Goal: Contribute content: Contribute content

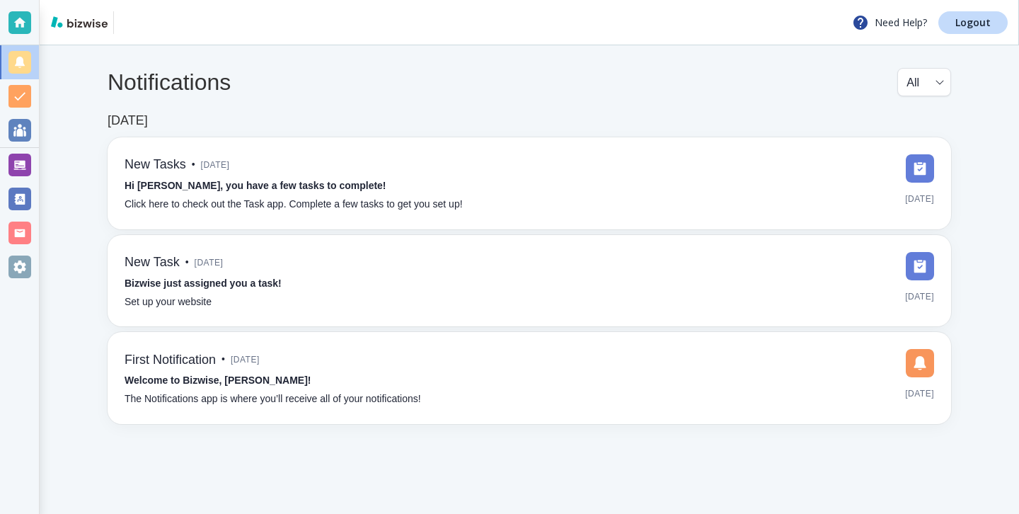
click at [5, 172] on div at bounding box center [19, 165] width 39 height 34
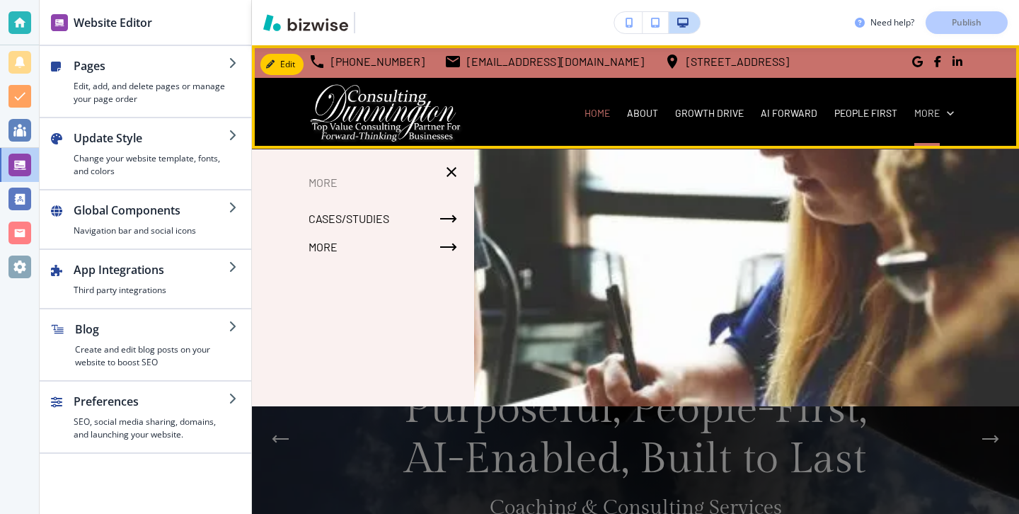
click at [933, 108] on p "More" at bounding box center [926, 113] width 25 height 14
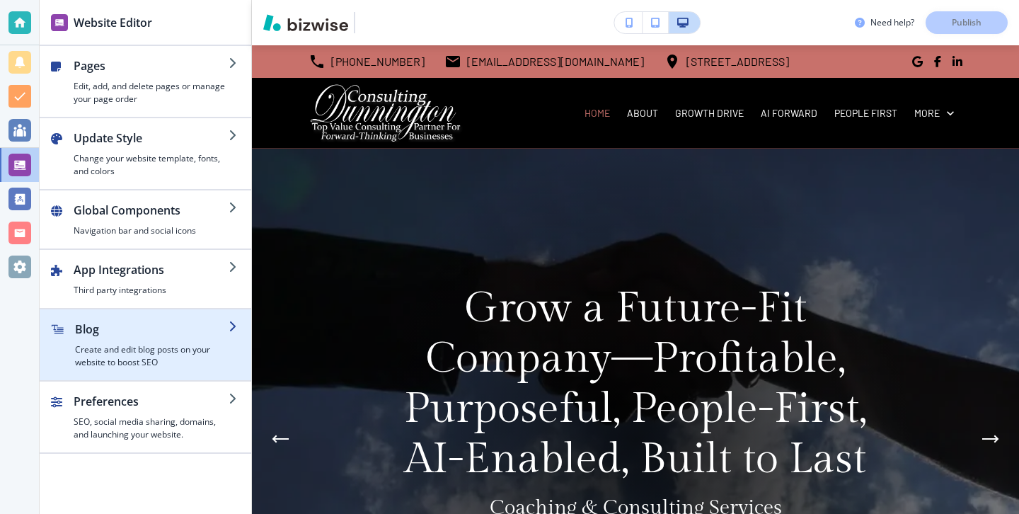
click at [153, 354] on h4 "Create and edit blog posts on your website to boost SEO" at bounding box center [152, 355] width 154 height 25
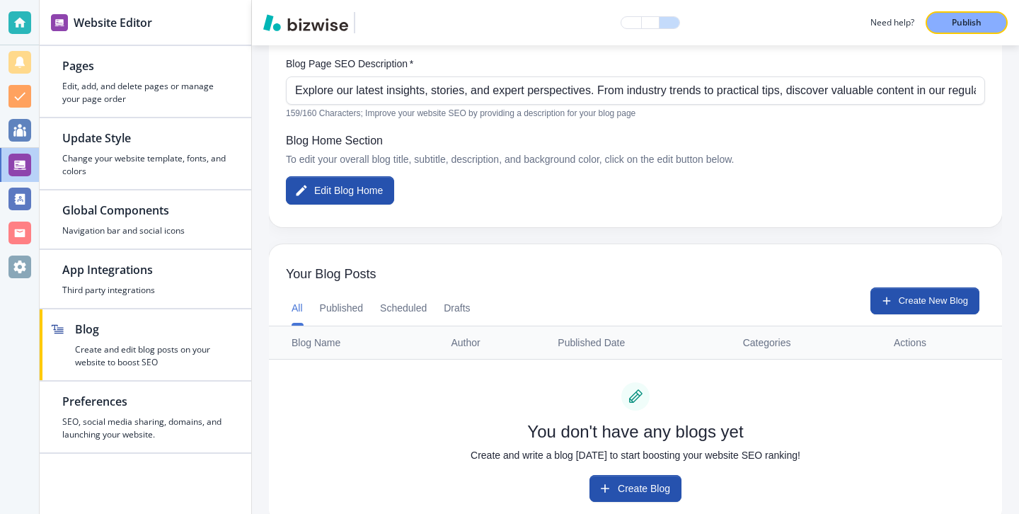
scroll to position [217, 0]
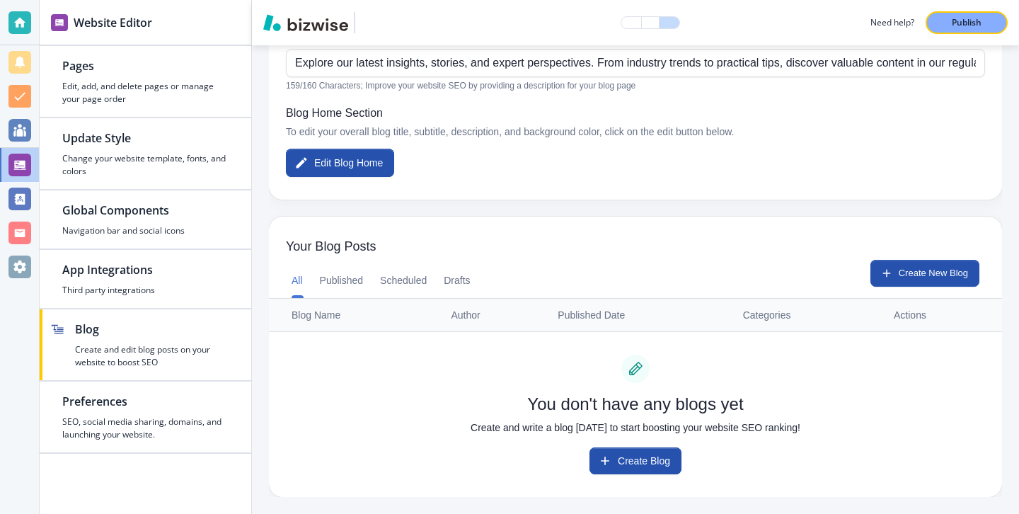
click at [890, 287] on div "All Published Scheduled Drafts Create New Blog" at bounding box center [635, 279] width 733 height 38
click at [890, 278] on button "Create New Blog" at bounding box center [924, 273] width 109 height 27
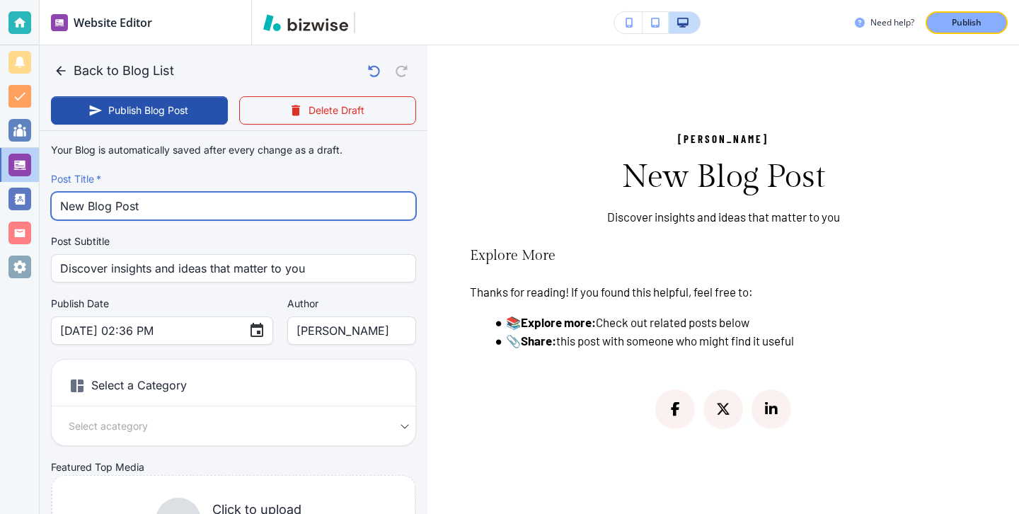
click at [248, 205] on input "New Blog Post" at bounding box center [233, 205] width 347 height 27
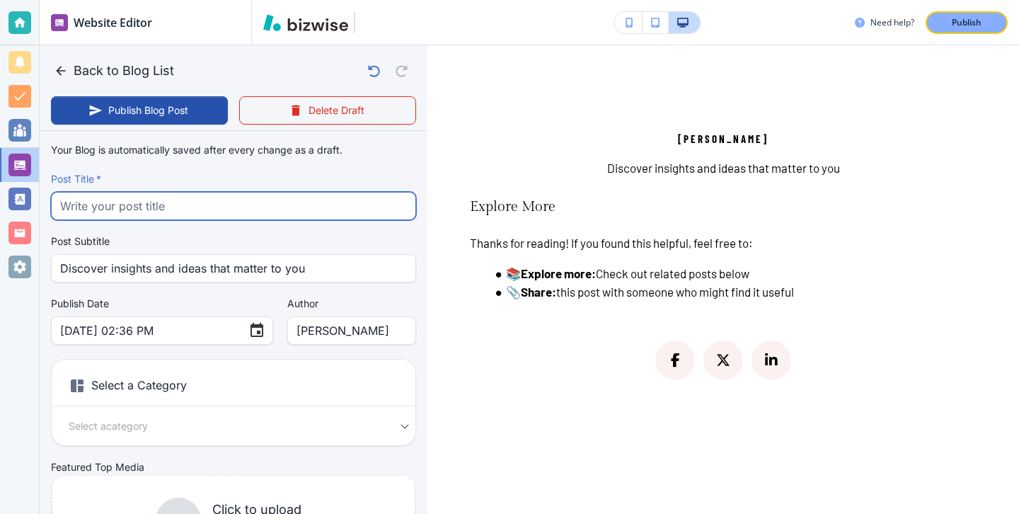
paste input "Why Every Small Business Needs a Succession Plan (Even If You’re Not Ready to R…"
type input "Why Every Small Business Needs a Succession Plan (Even If You’re Not Ready to R…"
type input "[DATE] 02:38 PM"
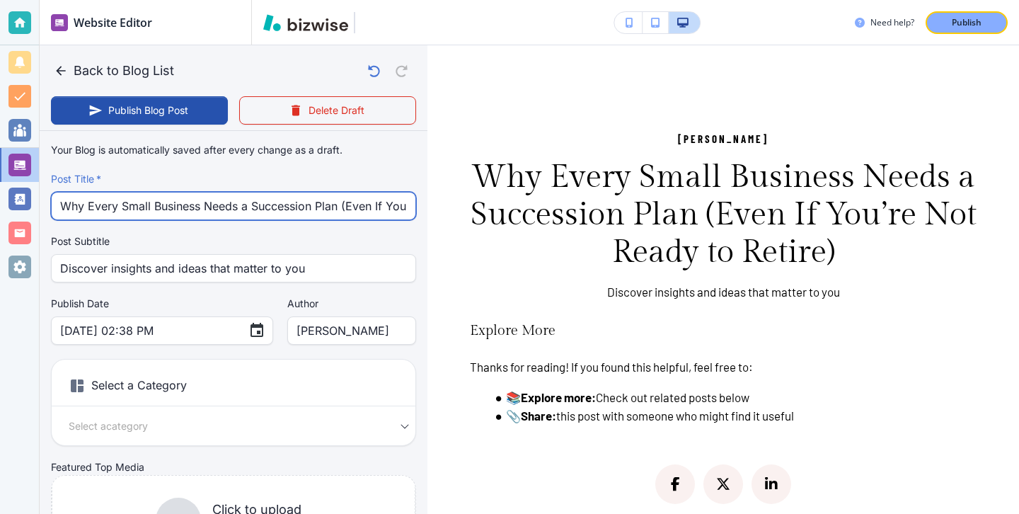
scroll to position [0, 124]
type input "Why Every Small Business Needs a Succession Plan (Even If You’re Not Ready to R…"
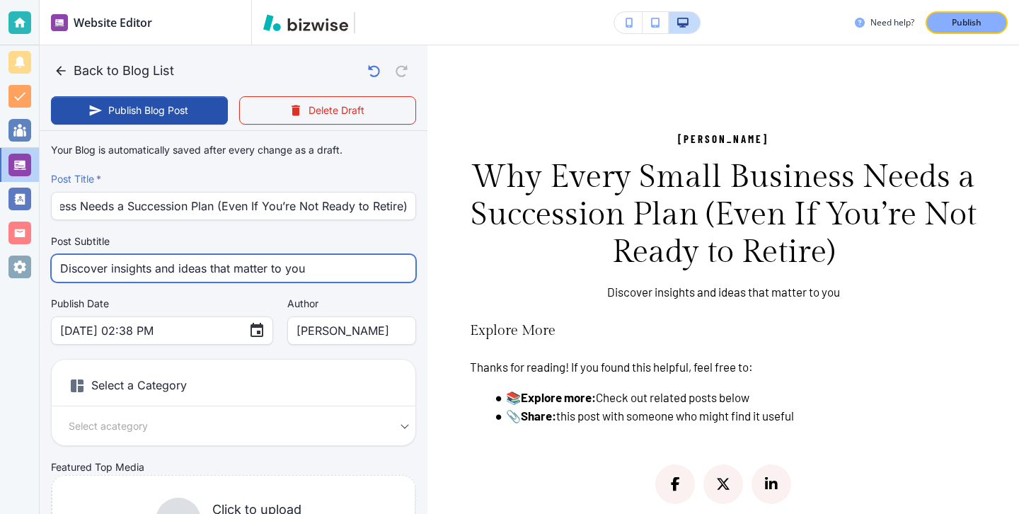
click at [316, 265] on input "Discover insights and ideas that matter to you" at bounding box center [233, 268] width 347 height 27
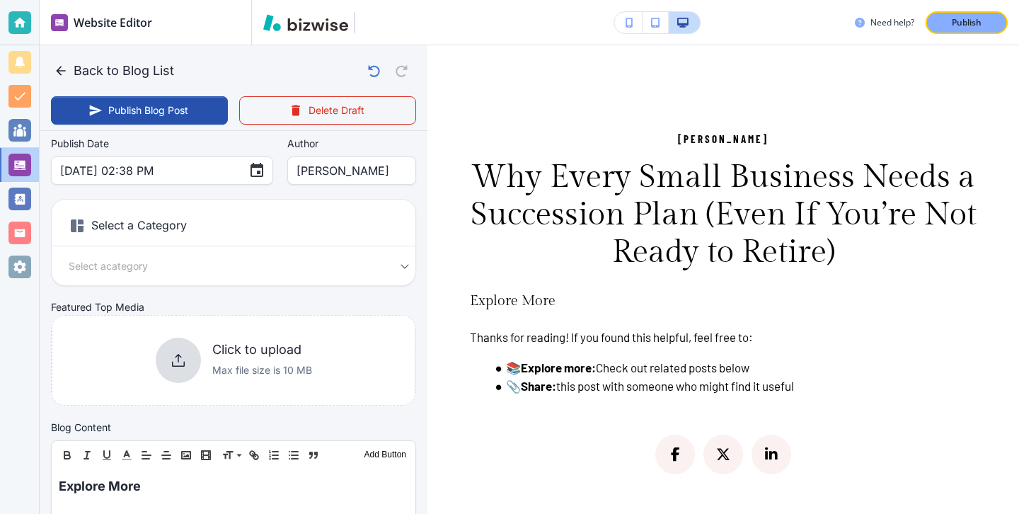
scroll to position [180, 0]
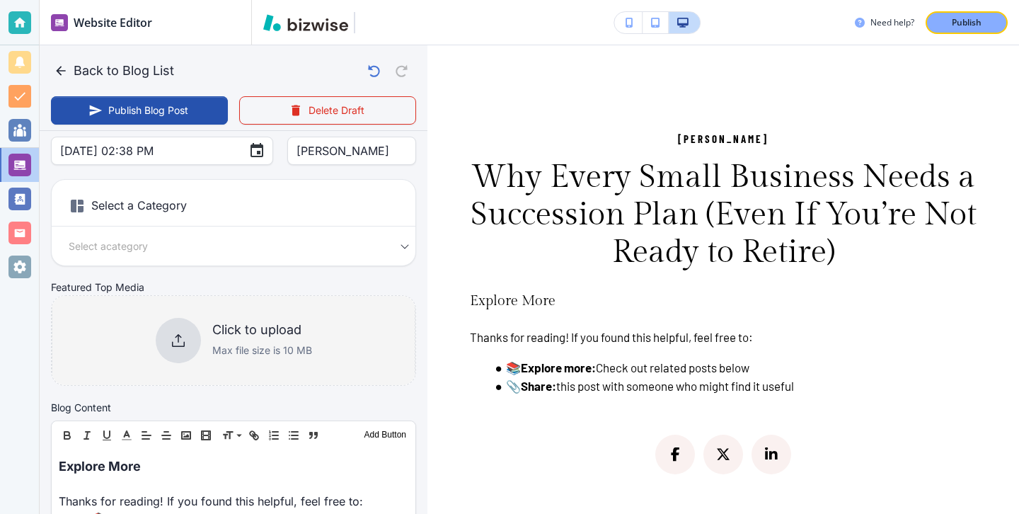
click at [237, 321] on div "Click to upload Max file size is 10 MB" at bounding box center [234, 340] width 156 height 45
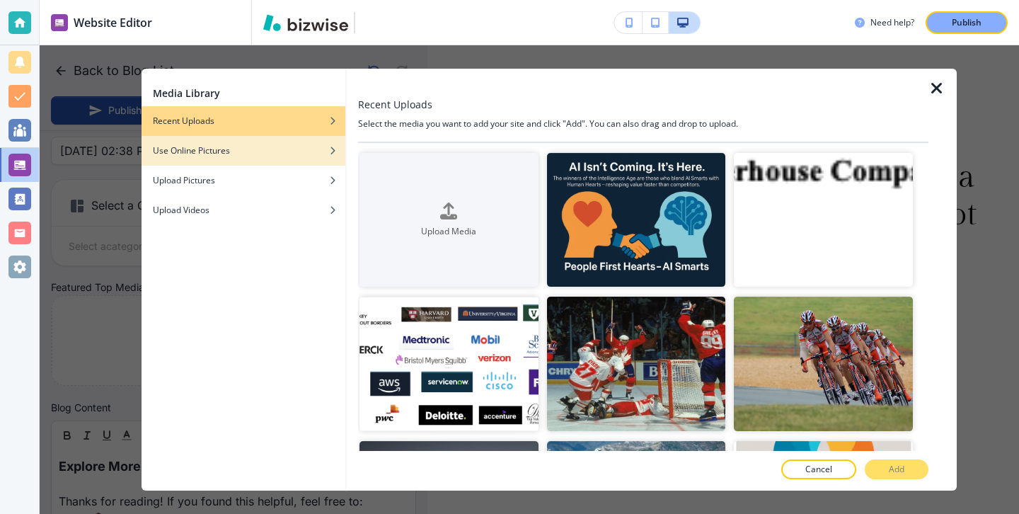
click at [289, 154] on div "Use Online Pictures" at bounding box center [244, 150] width 204 height 13
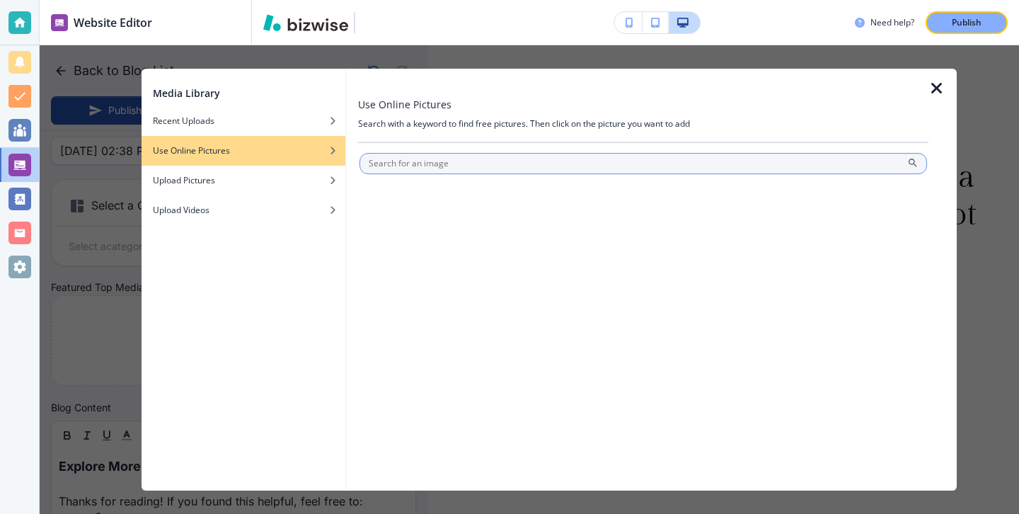
click at [415, 163] on input "text" at bounding box center [643, 163] width 568 height 21
type input "small business"
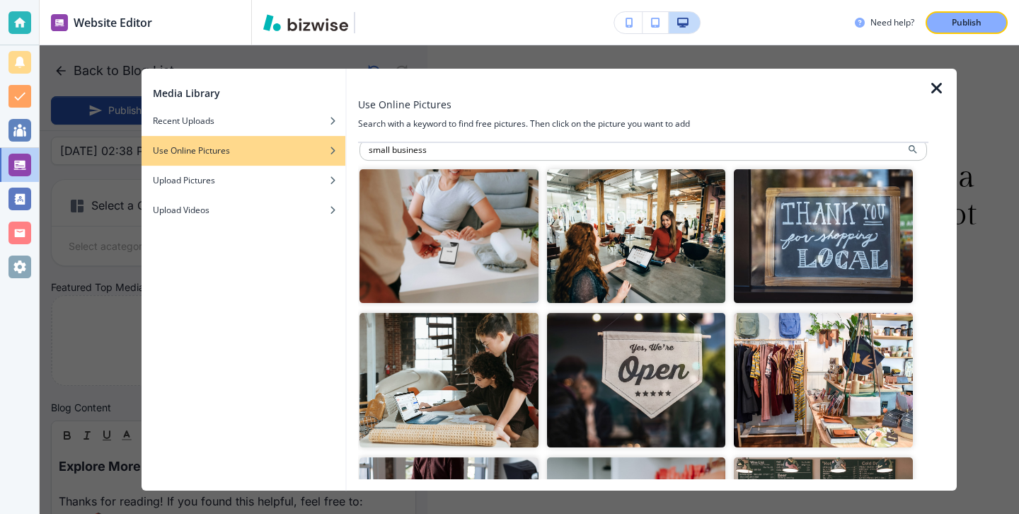
scroll to position [0, 0]
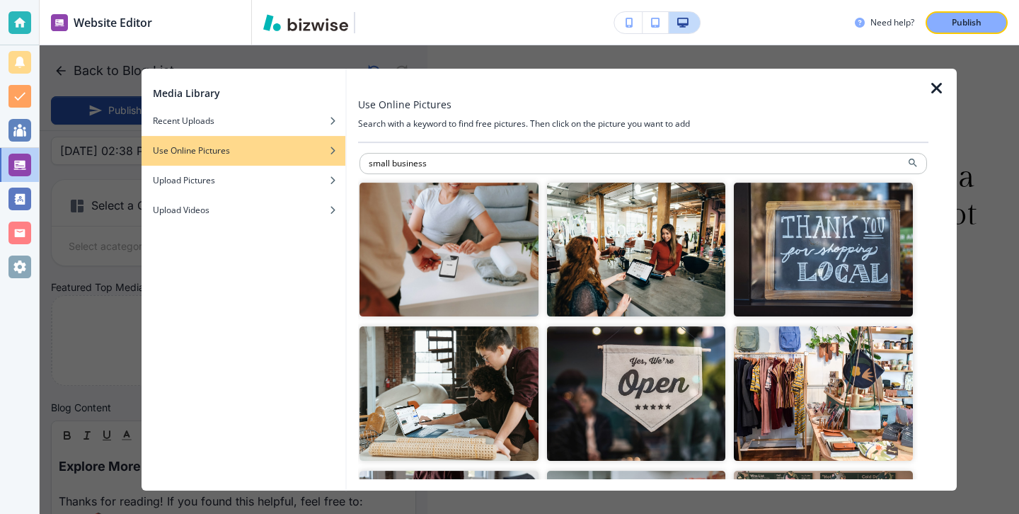
click at [515, 286] on img "button" at bounding box center [448, 250] width 179 height 134
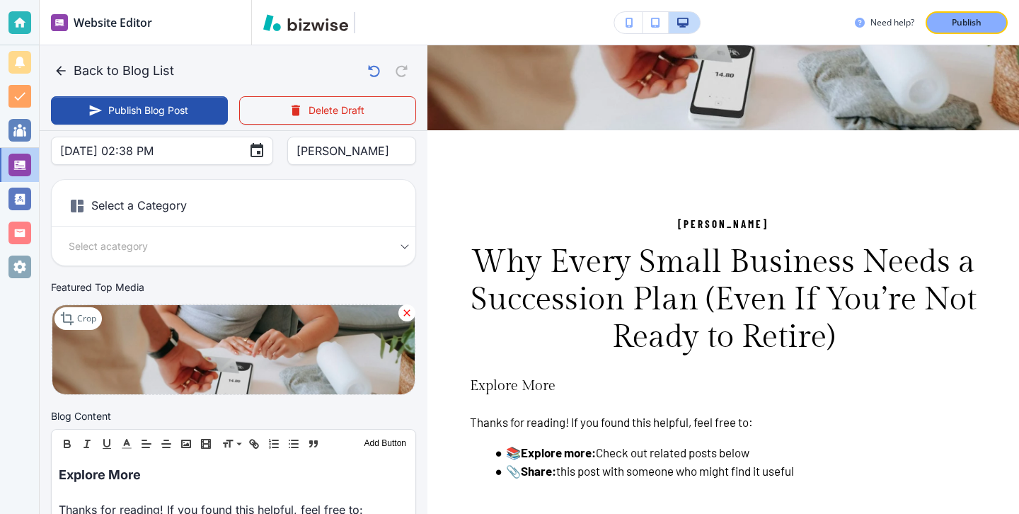
scroll to position [172, 0]
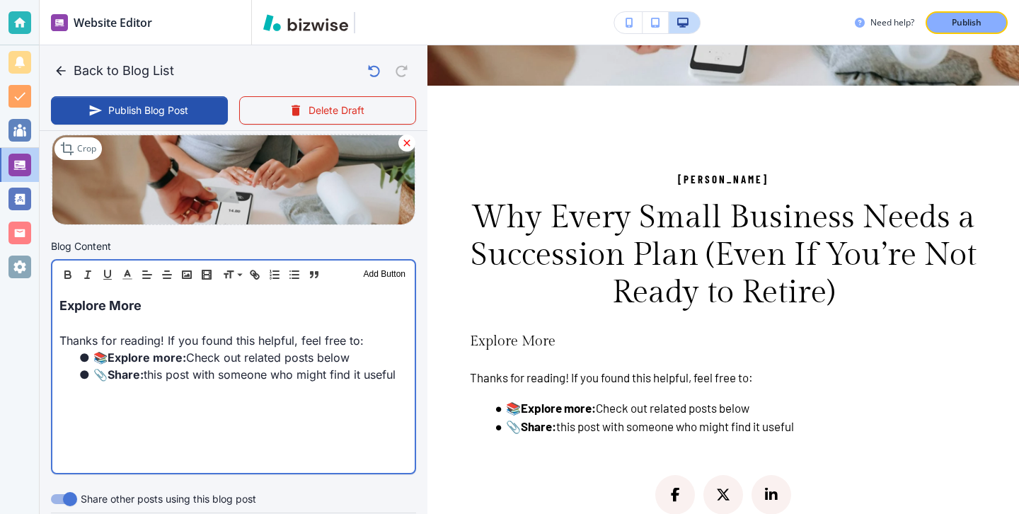
click at [196, 309] on p "Explore More" at bounding box center [233, 305] width 348 height 19
click at [196, 309] on p "Explore More" at bounding box center [233, 304] width 348 height 19
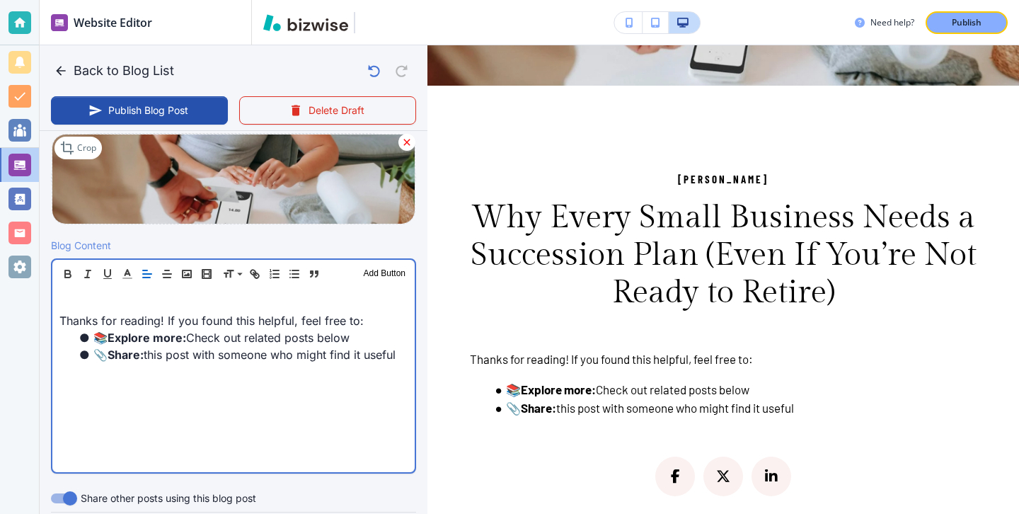
scroll to position [350, 0]
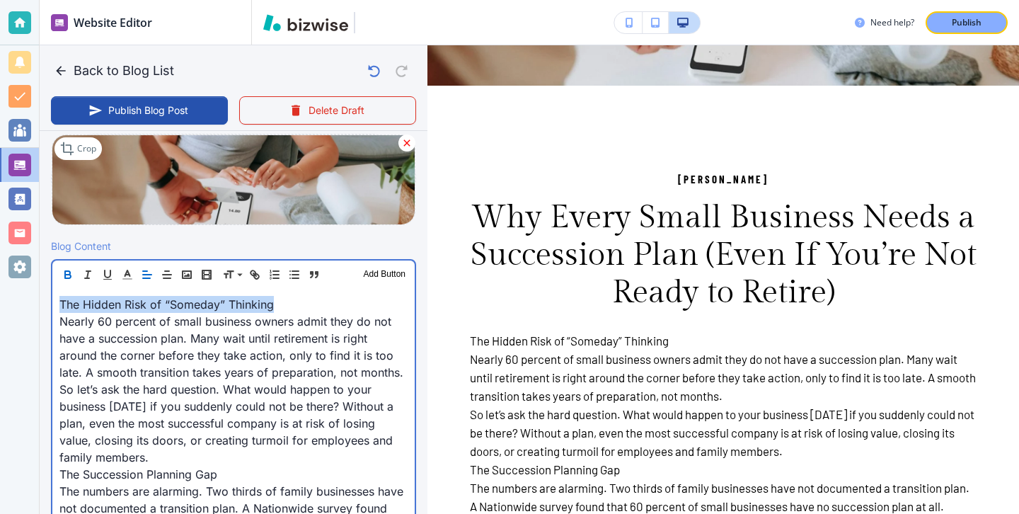
drag, startPoint x: 308, startPoint y: 309, endPoint x: 15, endPoint y: 313, distance: 293.0
click at [15, 313] on div "Website Editor Pages Edit, add, and delete pages or manage your page order Upda…" at bounding box center [509, 257] width 1019 height 514
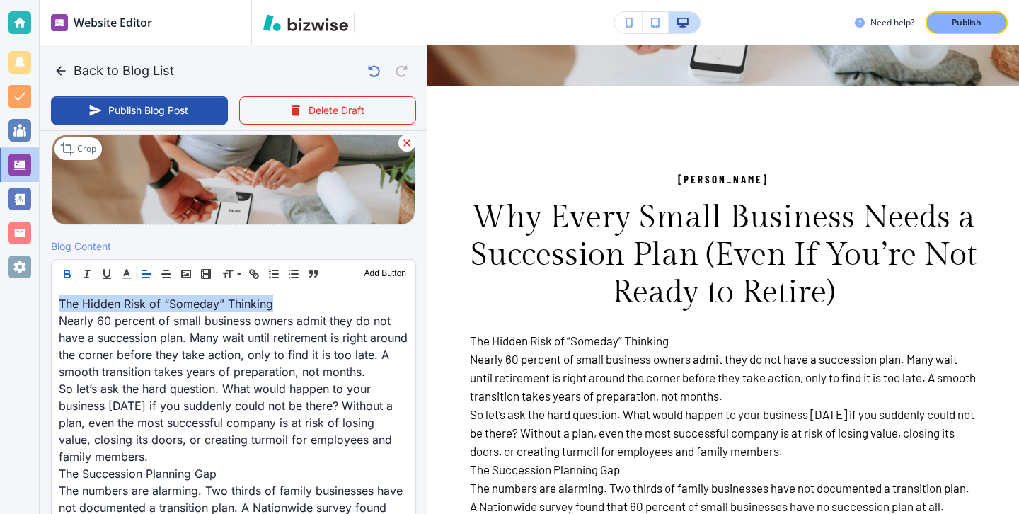
click at [66, 277] on icon "button" at bounding box center [67, 274] width 13 height 13
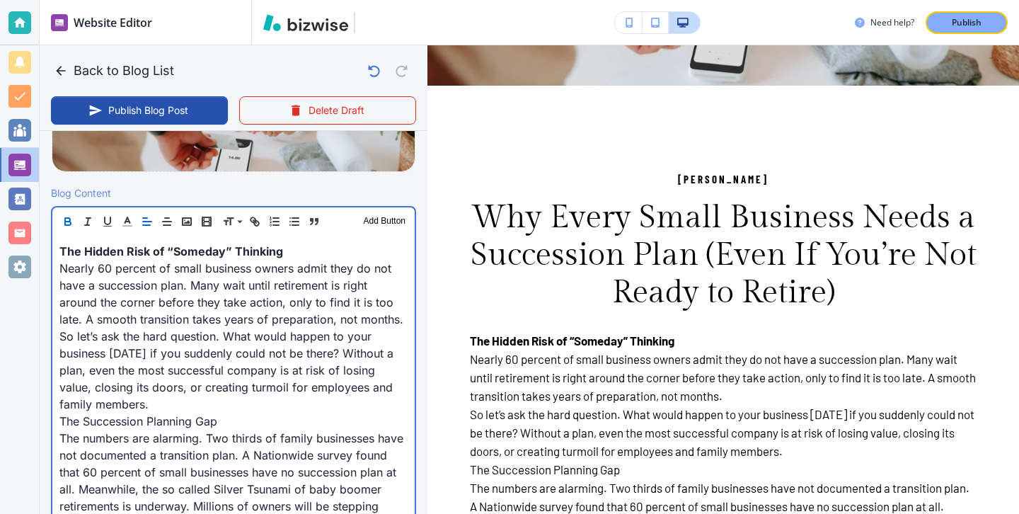
scroll to position [440, 0]
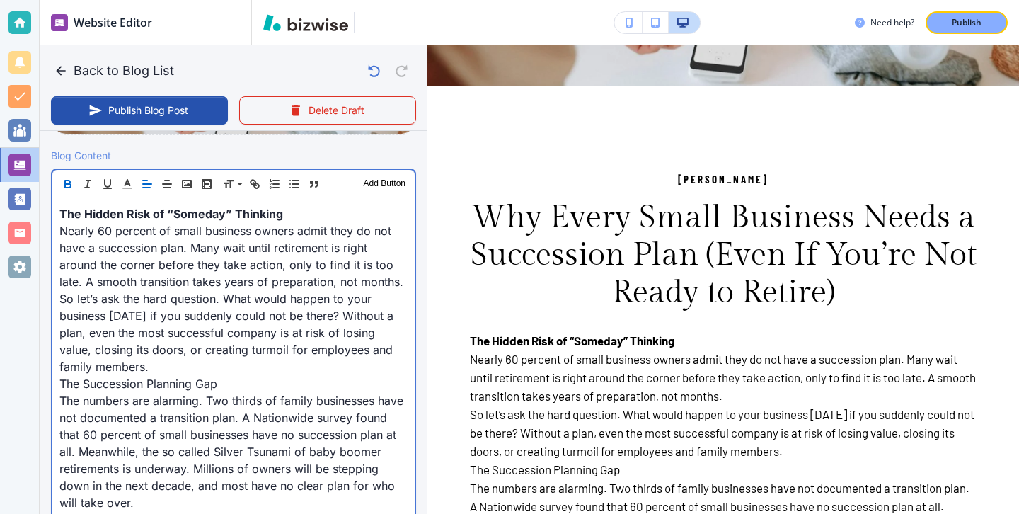
click at [176, 365] on p "So let’s ask the hard question. What would happen to your business [DATE] if yo…" at bounding box center [233, 332] width 348 height 85
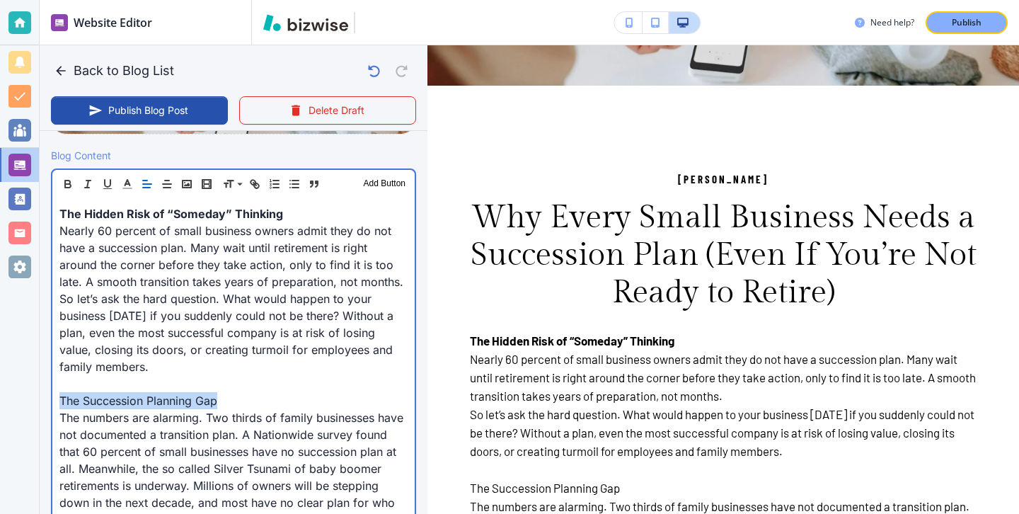
drag, startPoint x: 270, startPoint y: 400, endPoint x: 50, endPoint y: 405, distance: 219.4
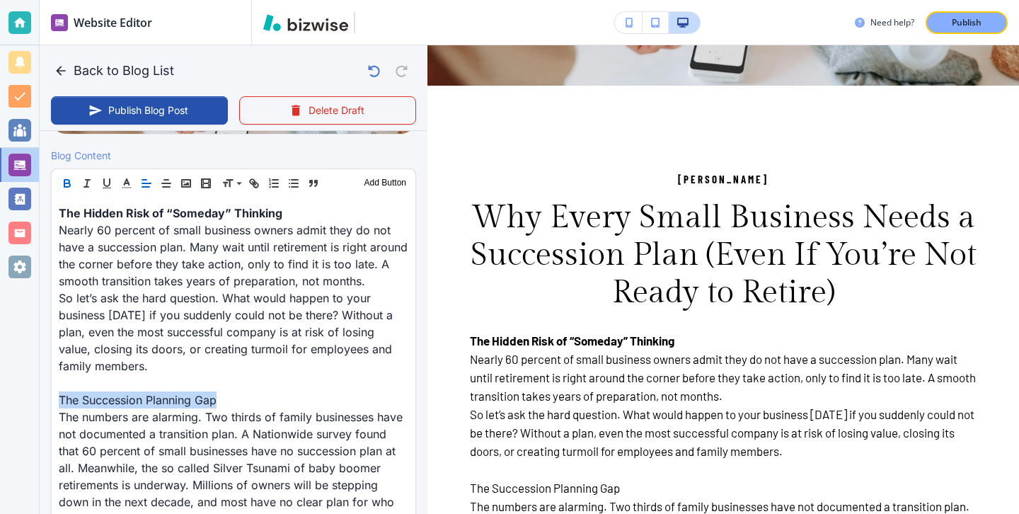
click at [67, 187] on icon "button" at bounding box center [67, 185] width 6 height 4
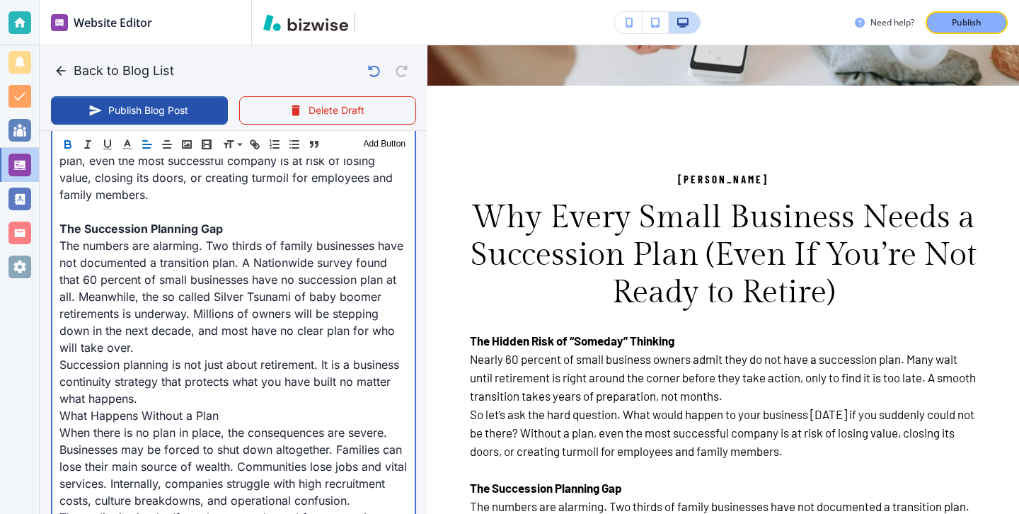
scroll to position [626, 0]
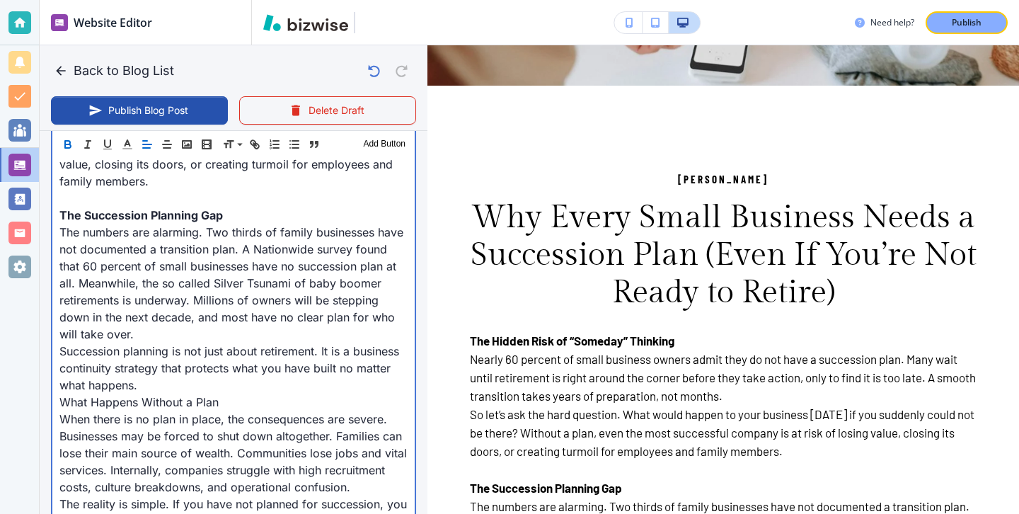
click at [155, 332] on p "The numbers are alarming. Two thirds of family businesses have not documented a…" at bounding box center [233, 283] width 348 height 119
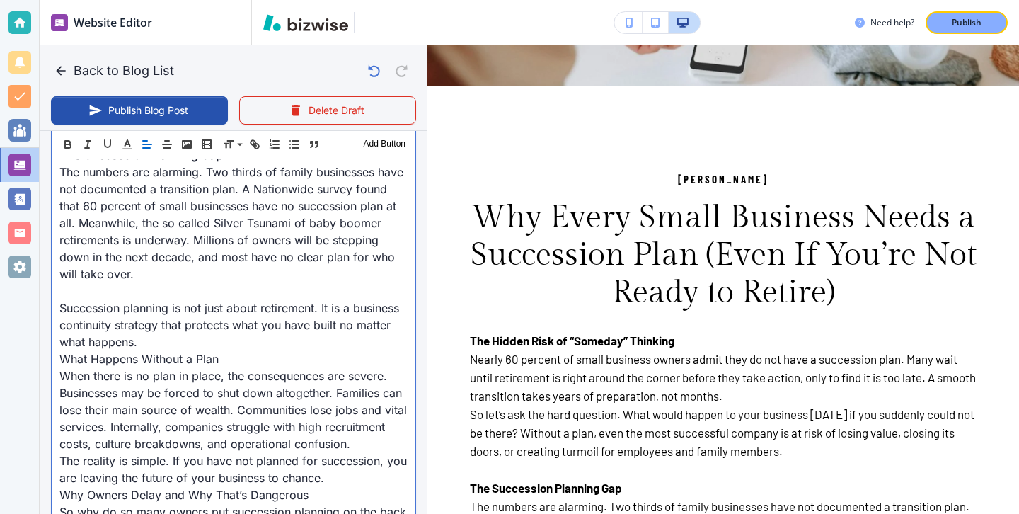
scroll to position [699, 0]
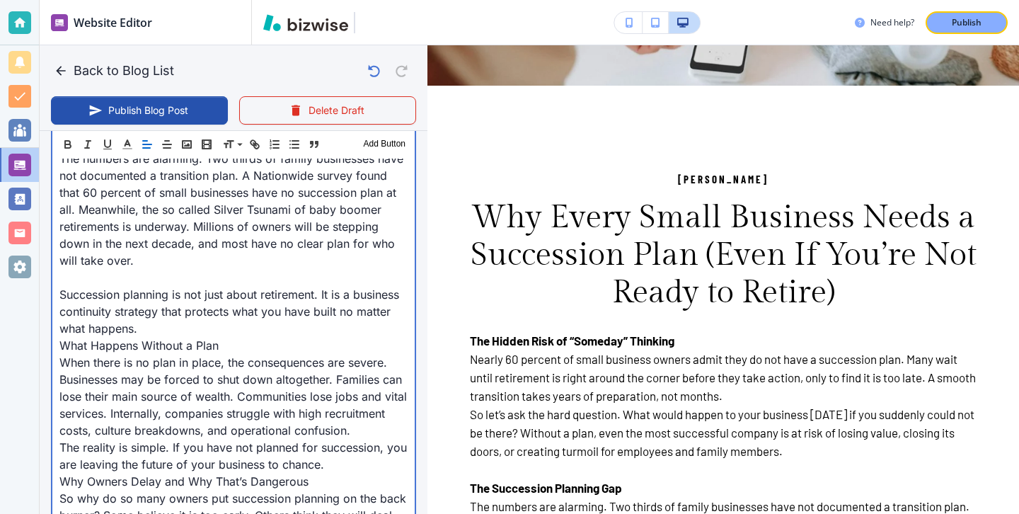
click at [193, 330] on p "Succession planning is not just about retirement. It is a business continuity s…" at bounding box center [233, 311] width 348 height 51
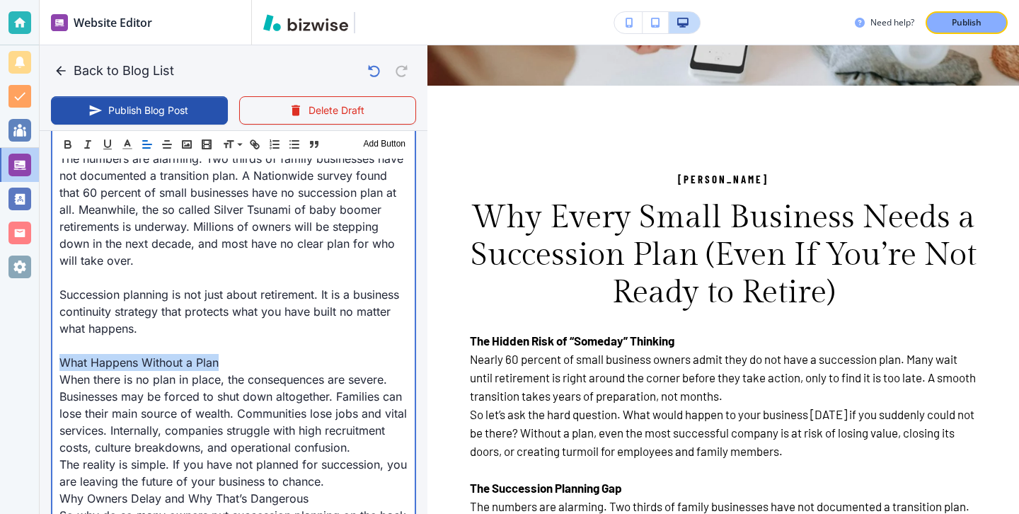
drag, startPoint x: 239, startPoint y: 362, endPoint x: 50, endPoint y: 361, distance: 189.7
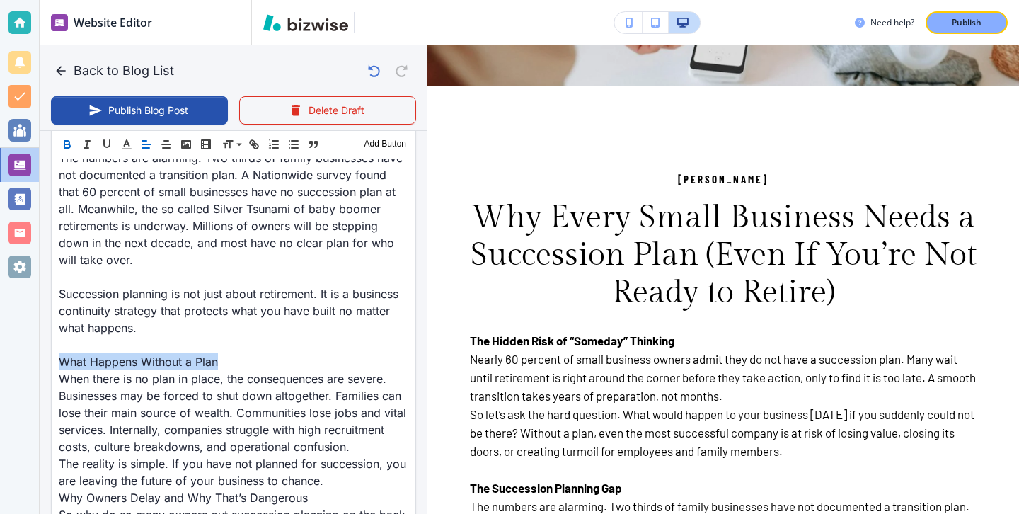
click at [71, 137] on button "button" at bounding box center [67, 144] width 20 height 17
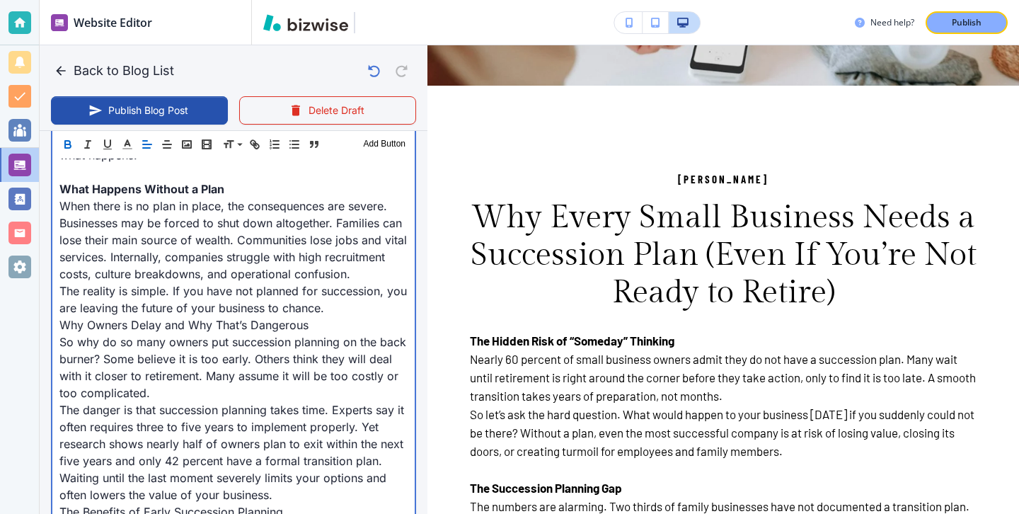
scroll to position [878, 0]
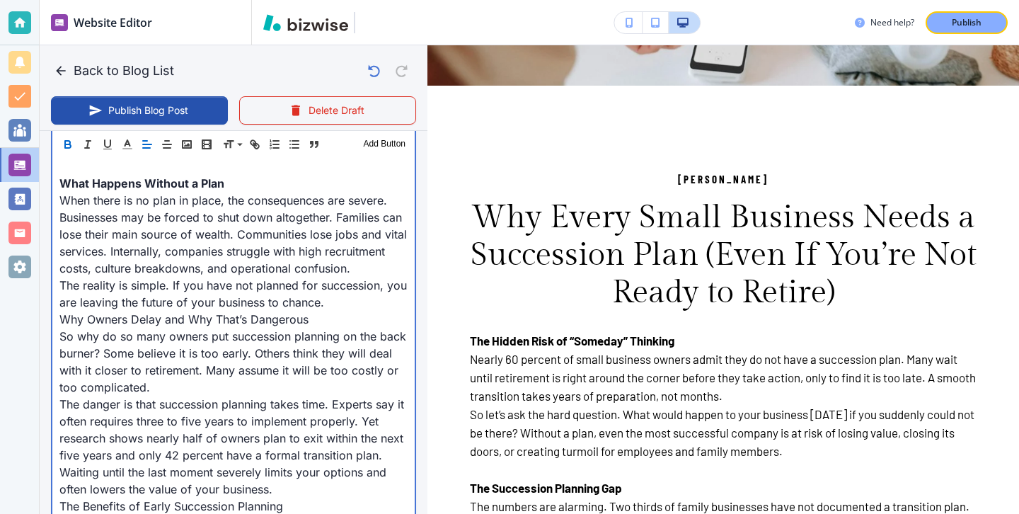
click at [335, 302] on p "The reality is simple. If you have not planned for succession, you are leaving …" at bounding box center [233, 294] width 348 height 34
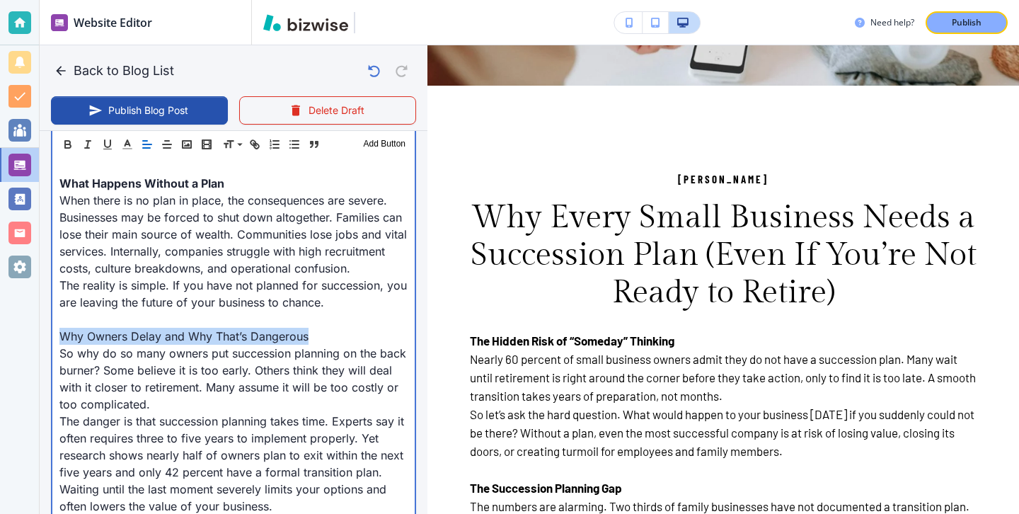
drag, startPoint x: 362, startPoint y: 329, endPoint x: 0, endPoint y: 333, distance: 361.6
click at [0, 333] on div "Website Editor Pages Edit, add, and delete pages or manage your page order Upda…" at bounding box center [509, 257] width 1019 height 514
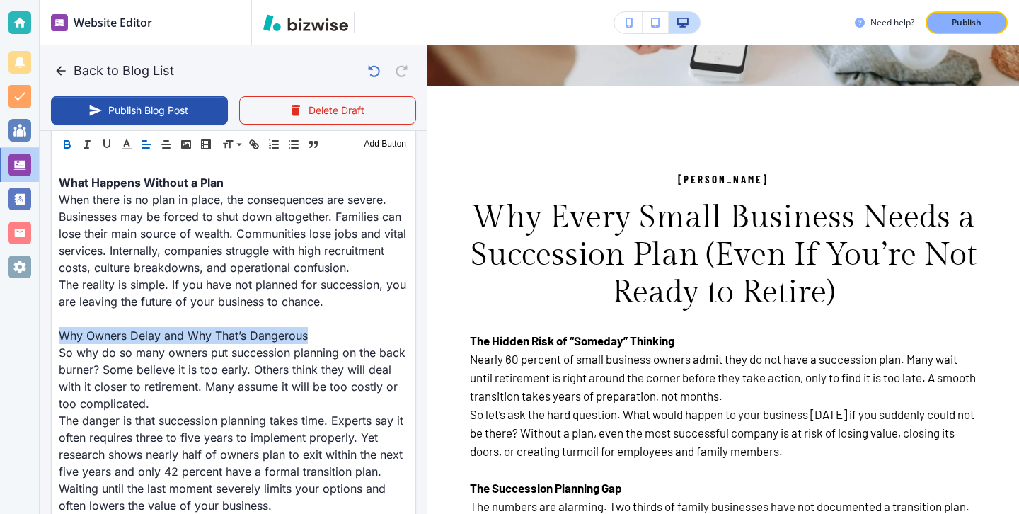
click at [62, 140] on icon "button" at bounding box center [67, 144] width 13 height 13
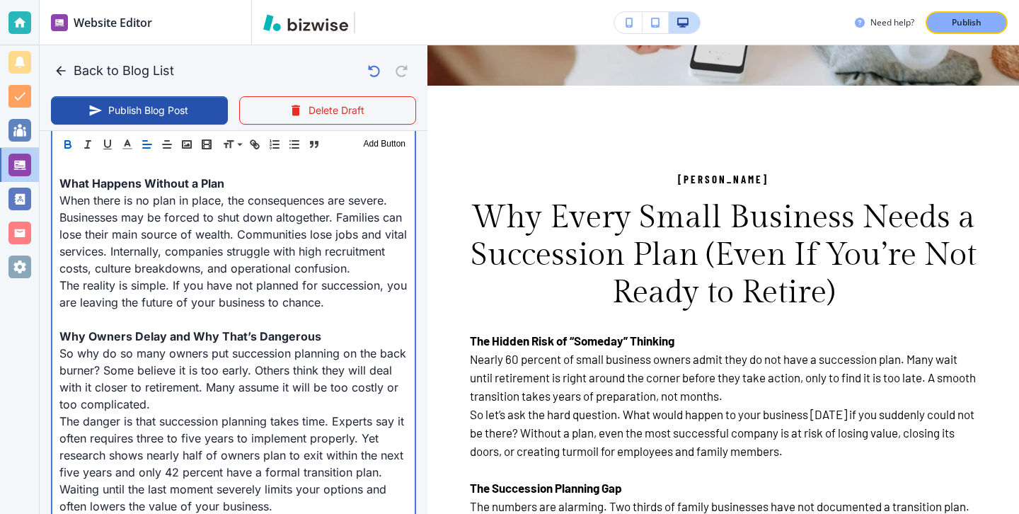
scroll to position [965, 0]
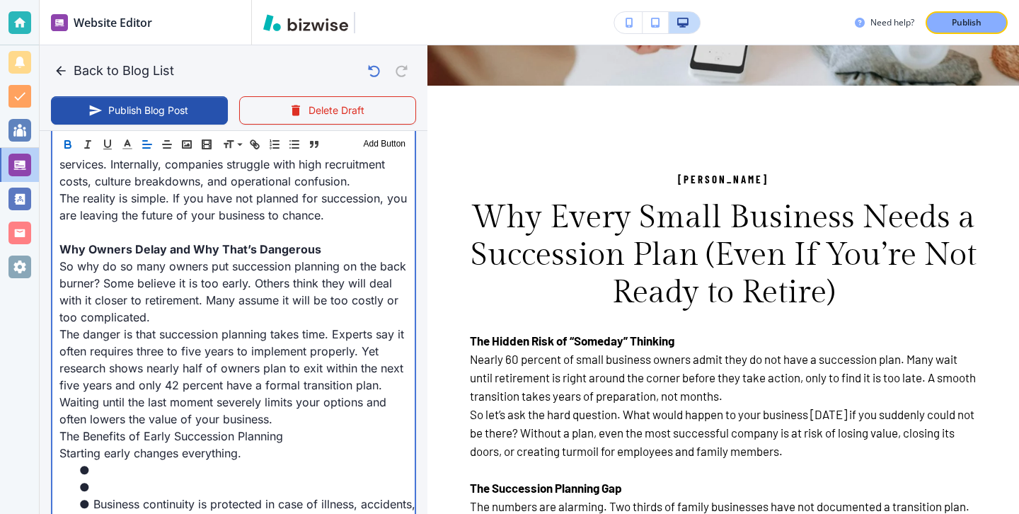
click at [177, 319] on p "So why do so many owners put succession planning on the back burner? Some belie…" at bounding box center [233, 292] width 348 height 68
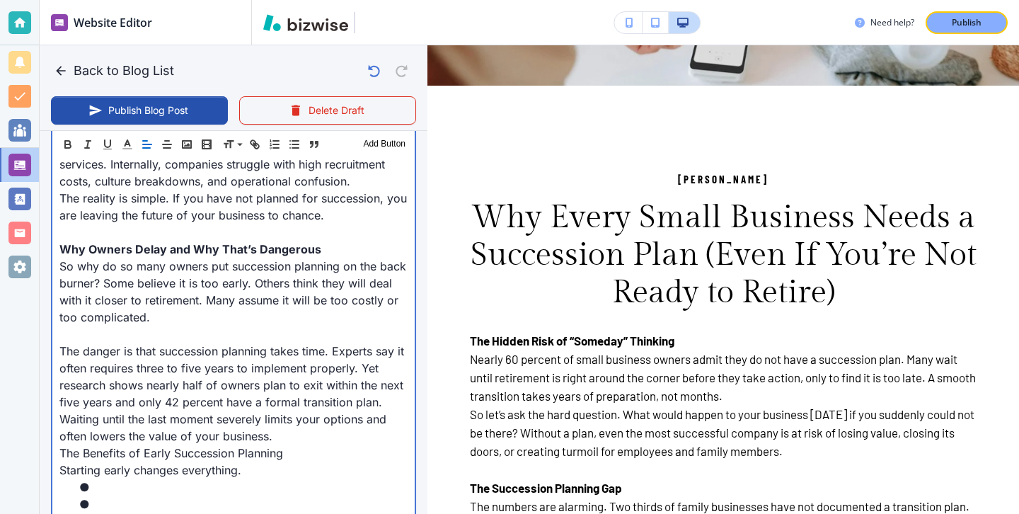
scroll to position [1008, 0]
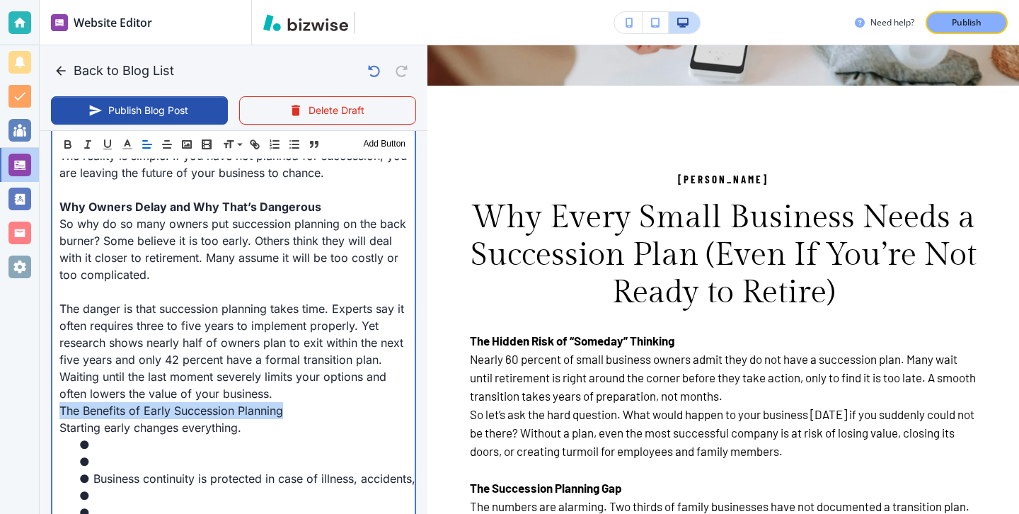
drag, startPoint x: 298, startPoint y: 410, endPoint x: 0, endPoint y: 410, distance: 297.9
click at [0, 410] on div "Website Editor Pages Edit, add, and delete pages or manage your page order Upda…" at bounding box center [509, 257] width 1019 height 514
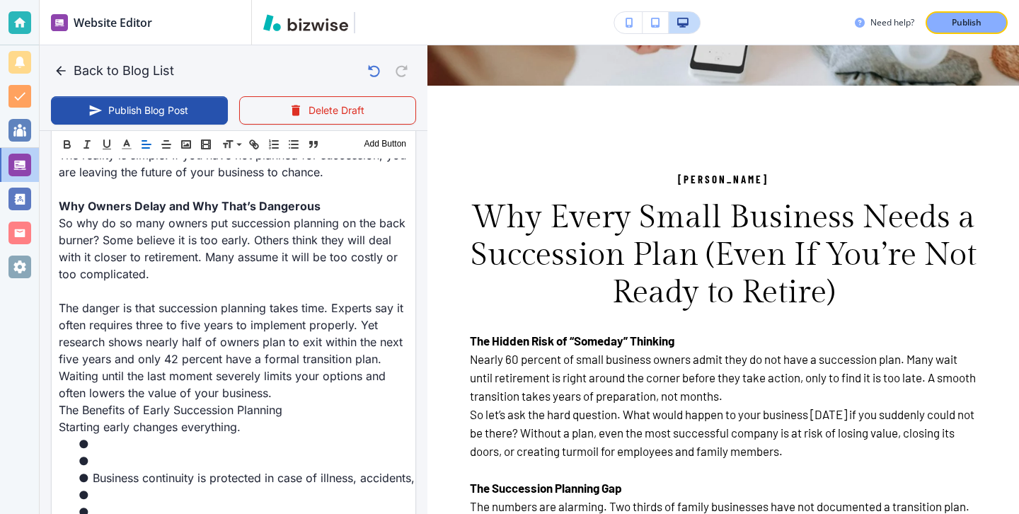
click at [66, 154] on div "Header 1 Header 2 Header 3 Body Text Add Button" at bounding box center [234, 144] width 364 height 28
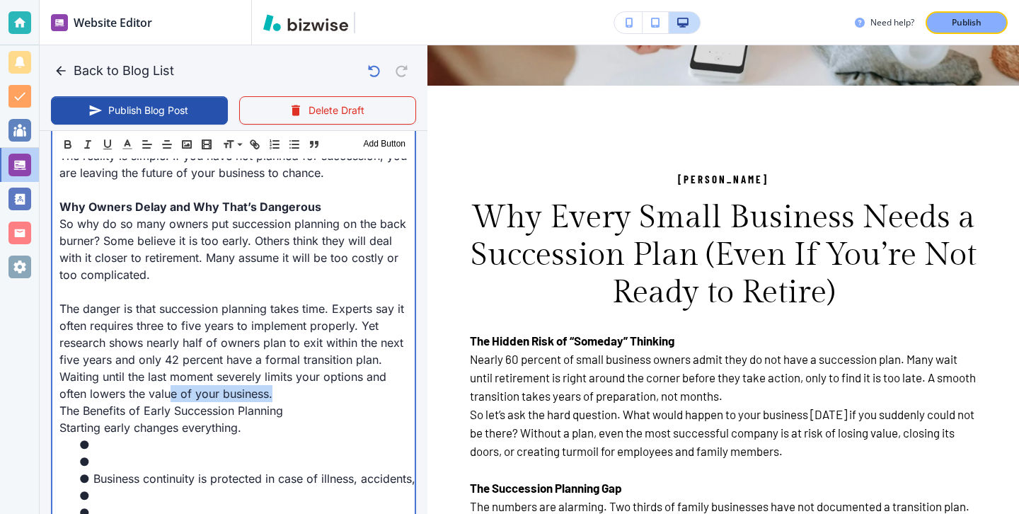
drag, startPoint x: 335, startPoint y: 401, endPoint x: 173, endPoint y: 400, distance: 161.4
click at [173, 400] on p "The danger is that succession planning takes time. Experts say it often require…" at bounding box center [233, 351] width 348 height 102
click at [202, 400] on p "The danger is that succession planning takes time. Experts say it often require…" at bounding box center [233, 351] width 348 height 102
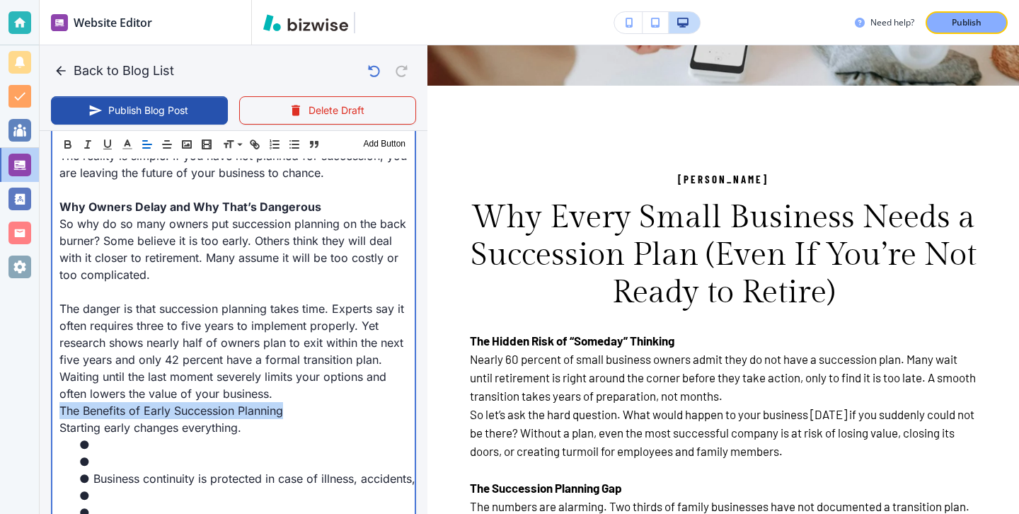
drag, startPoint x: 296, startPoint y: 406, endPoint x: 27, endPoint y: 410, distance: 268.9
click at [27, 410] on div "Website Editor Pages Edit, add, and delete pages or manage your page order Upda…" at bounding box center [509, 257] width 1019 height 514
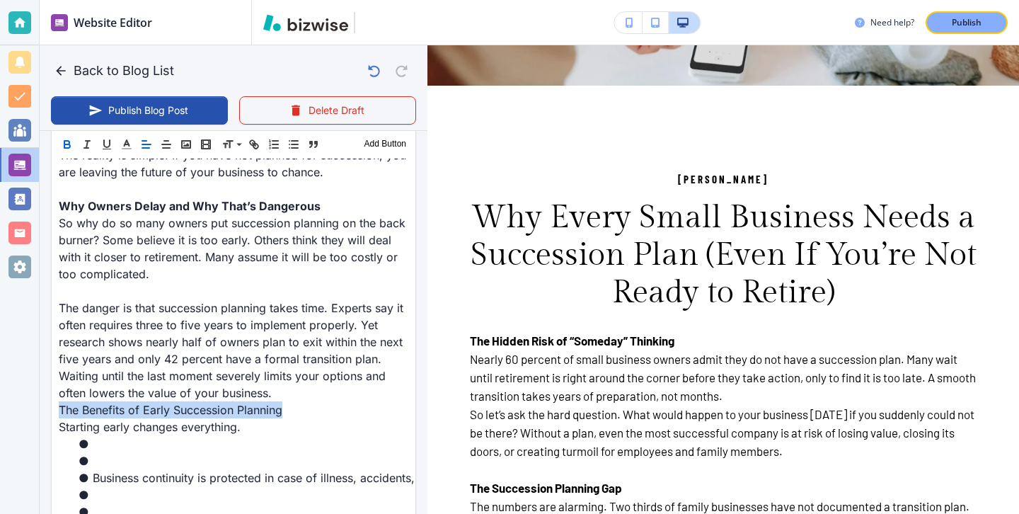
click at [67, 142] on icon "button" at bounding box center [67, 144] width 13 height 13
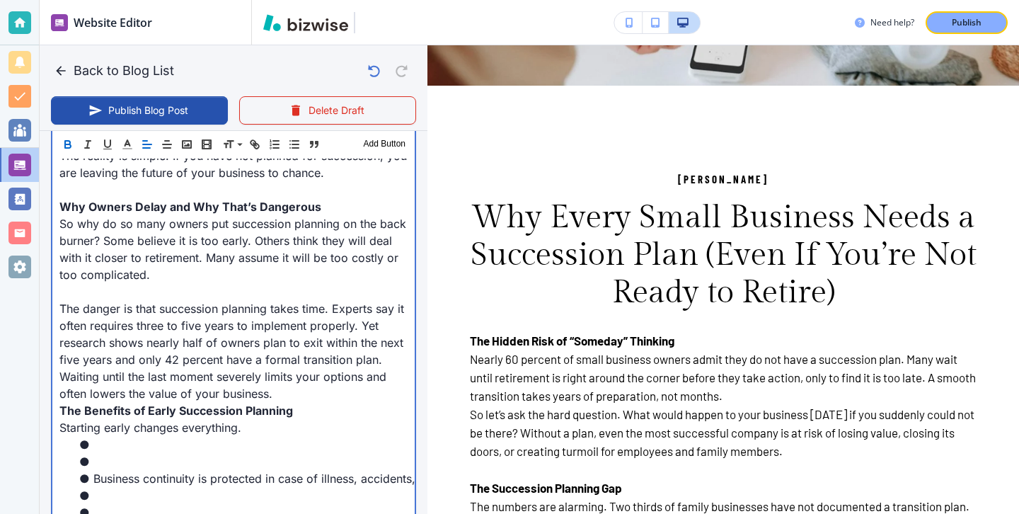
click at [303, 395] on p "The danger is that succession planning takes time. Experts say it often require…" at bounding box center [233, 351] width 348 height 102
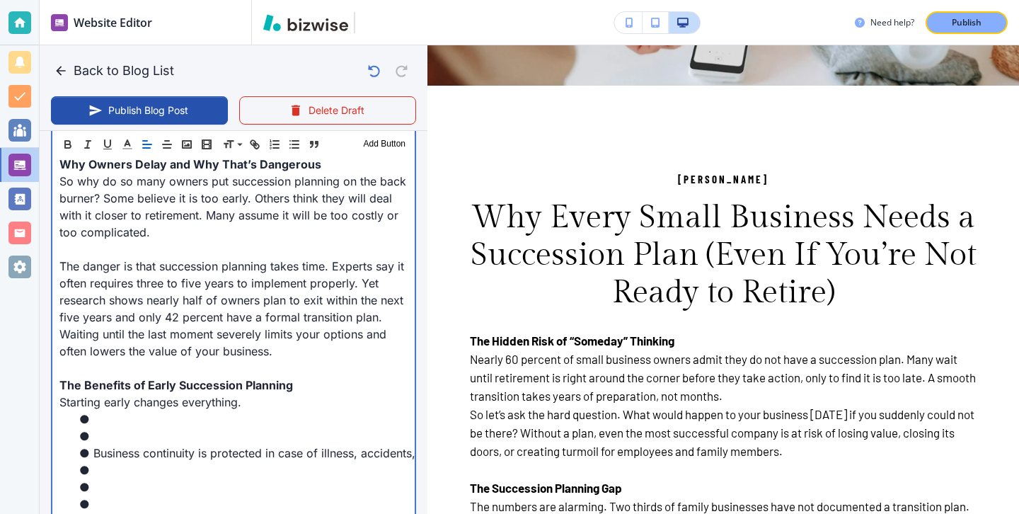
scroll to position [1085, 0]
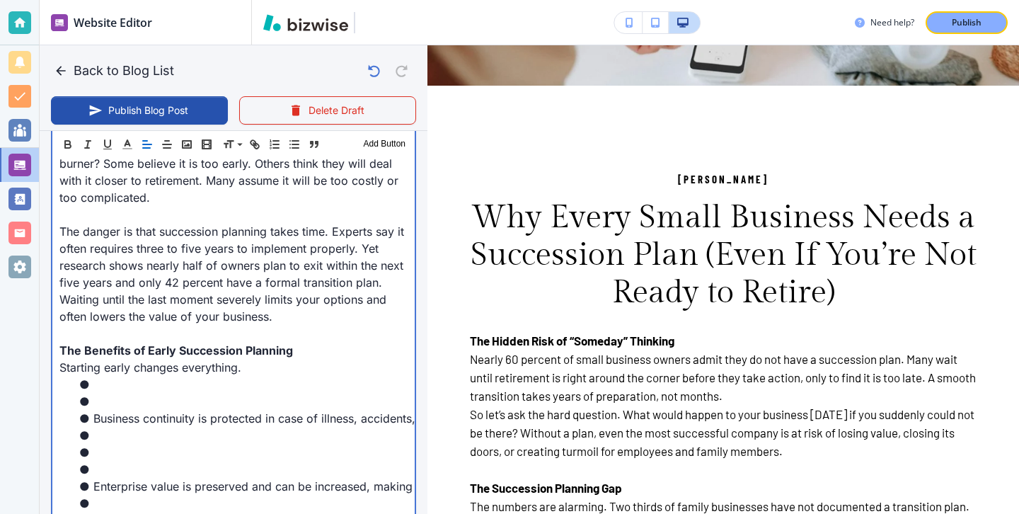
click at [131, 386] on li at bounding box center [241, 384] width 331 height 17
click at [131, 408] on li at bounding box center [241, 401] width 331 height 17
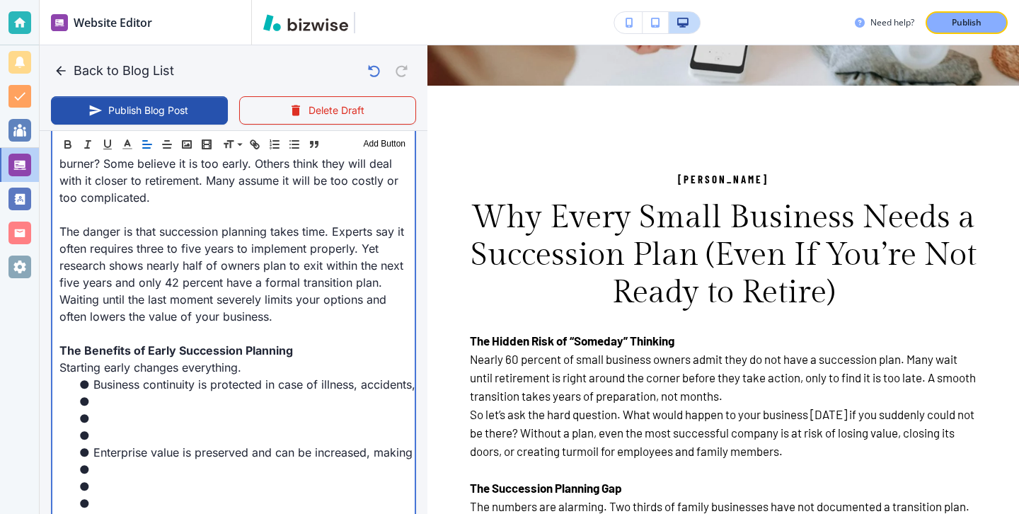
click at [105, 425] on li at bounding box center [241, 418] width 331 height 17
click at [102, 436] on li at bounding box center [241, 435] width 331 height 17
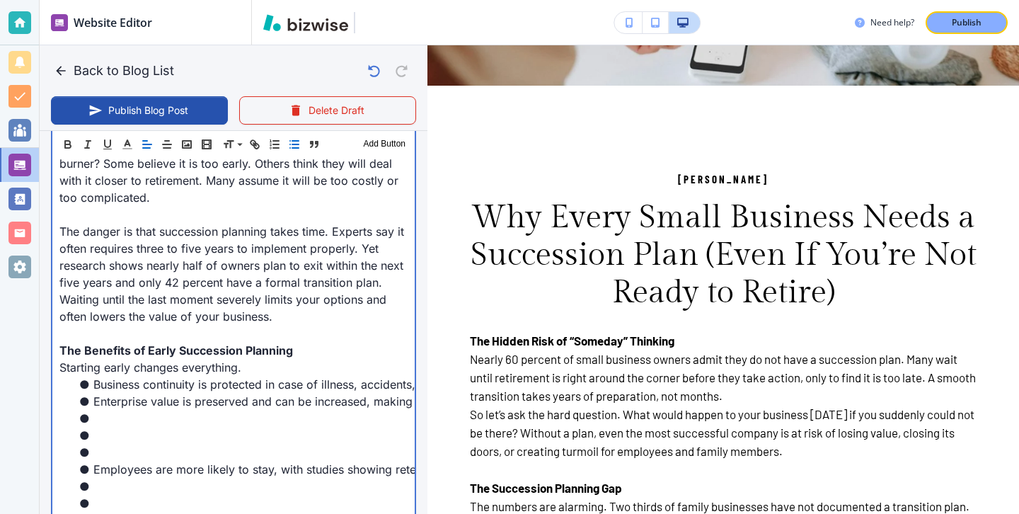
click at [100, 454] on li at bounding box center [241, 452] width 331 height 17
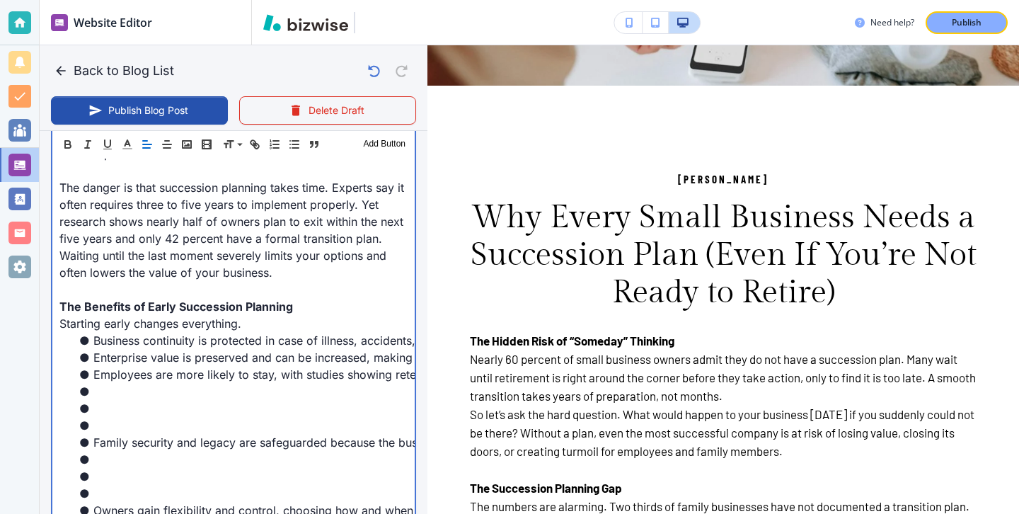
scroll to position [1193, 0]
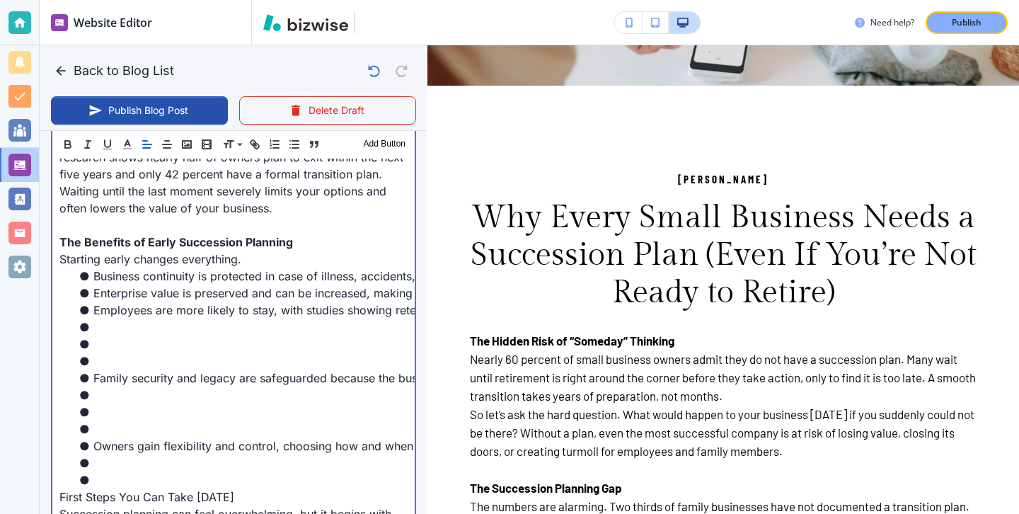
click at [106, 383] on li "Family security and legacy are safeguarded because the business does not sudden…" at bounding box center [241, 377] width 331 height 17
click at [106, 361] on li at bounding box center [241, 360] width 331 height 17
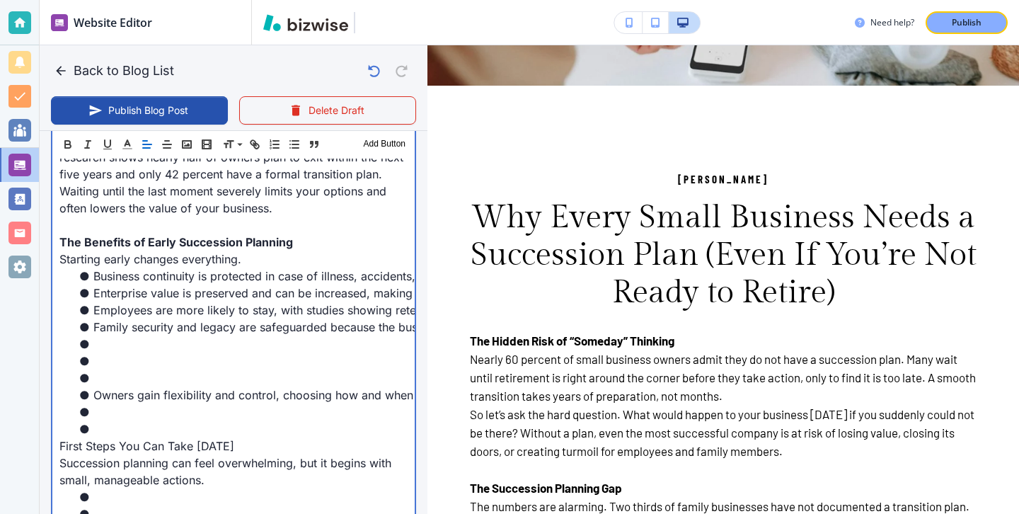
click at [87, 380] on li at bounding box center [241, 377] width 331 height 17
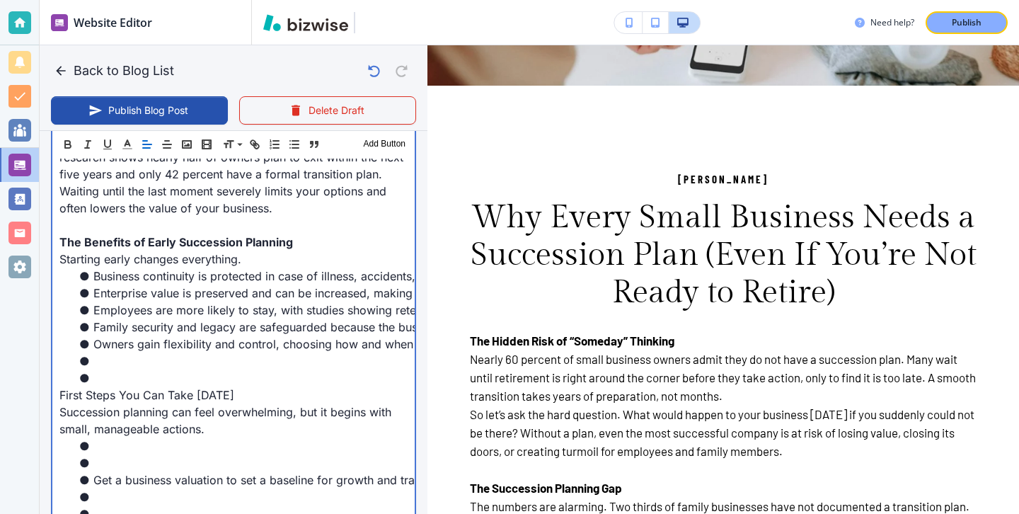
click at [94, 385] on li at bounding box center [241, 377] width 331 height 17
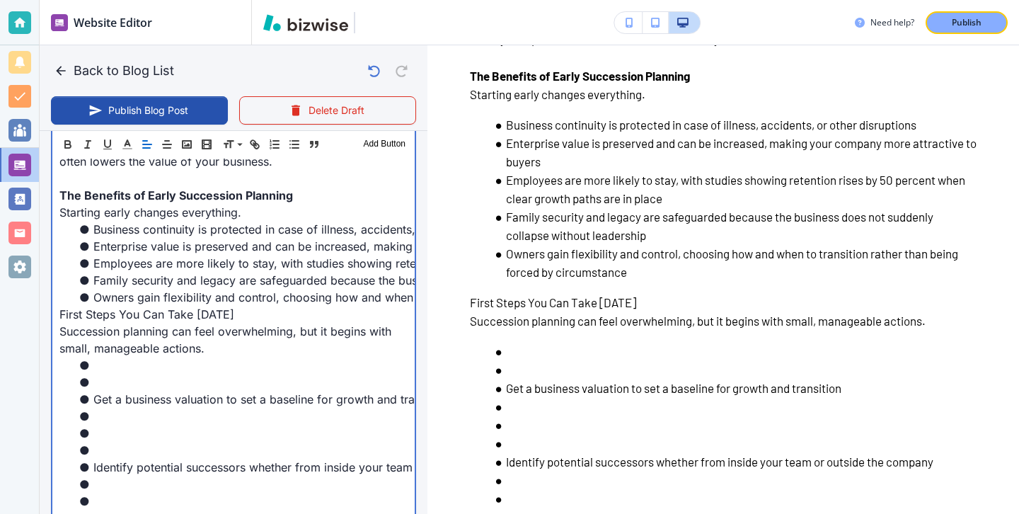
scroll to position [1080, 0]
drag, startPoint x: 248, startPoint y: 316, endPoint x: 12, endPoint y: 315, distance: 235.7
click at [12, 315] on div "Website Editor Pages Edit, add, and delete pages or manage your page order Upda…" at bounding box center [509, 257] width 1019 height 514
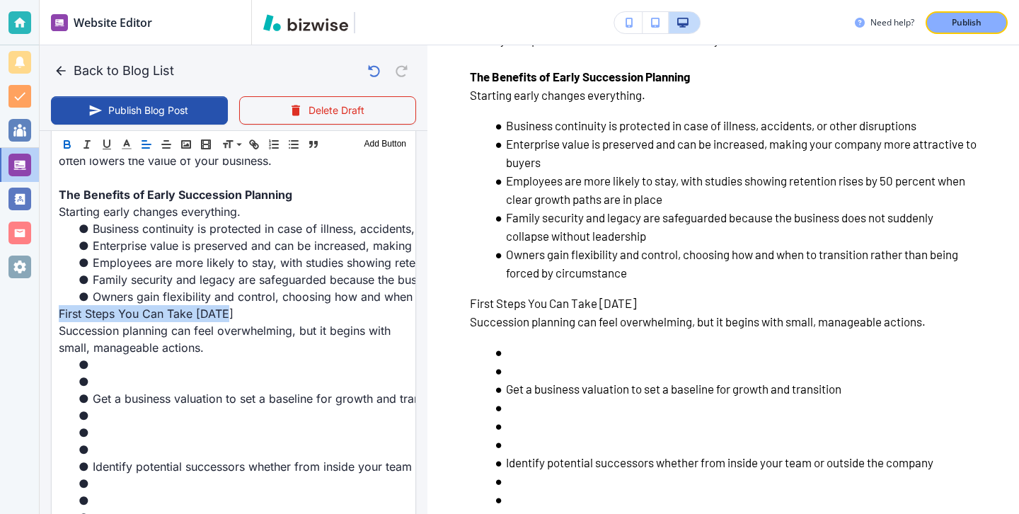
click at [71, 146] on icon "button" at bounding box center [67, 144] width 13 height 13
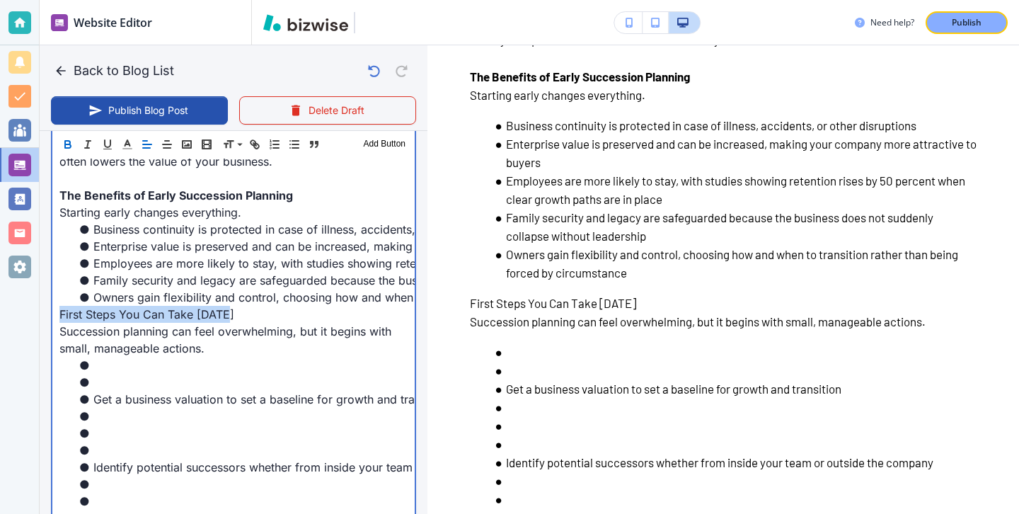
scroll to position [1240, 0]
click at [121, 395] on li "Get a business valuation to set a baseline for growth and transition" at bounding box center [241, 399] width 331 height 17
click at [121, 375] on li at bounding box center [241, 382] width 331 height 17
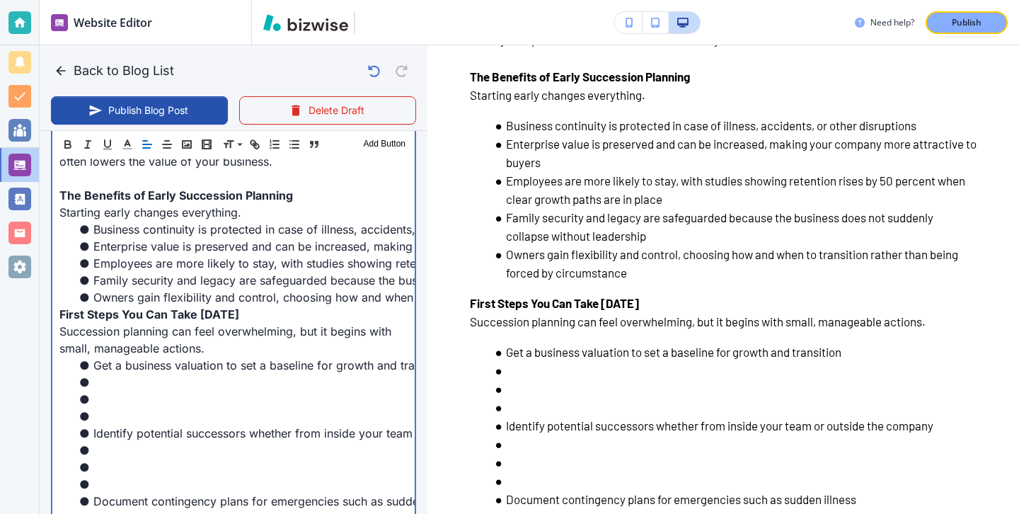
click at [110, 422] on li at bounding box center [241, 416] width 331 height 17
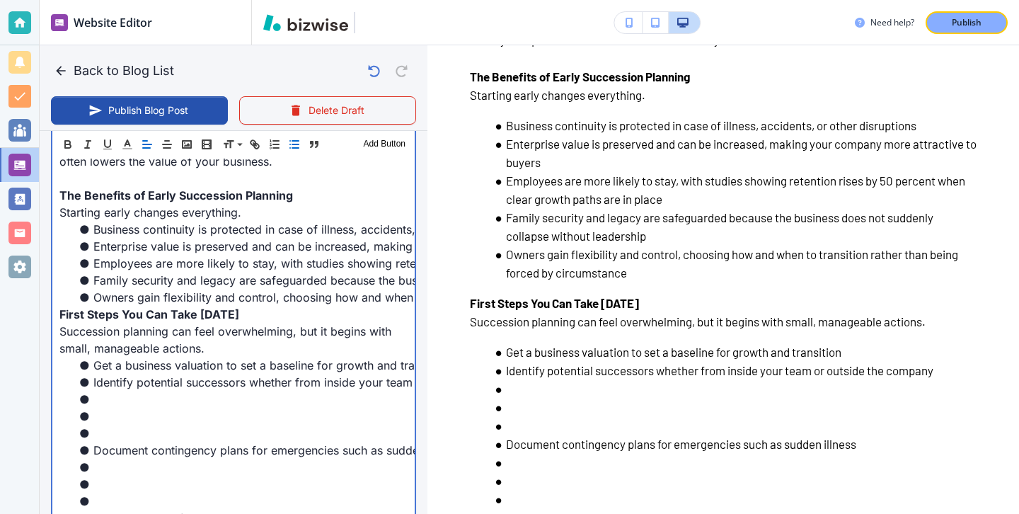
click at [106, 435] on li at bounding box center [241, 433] width 331 height 17
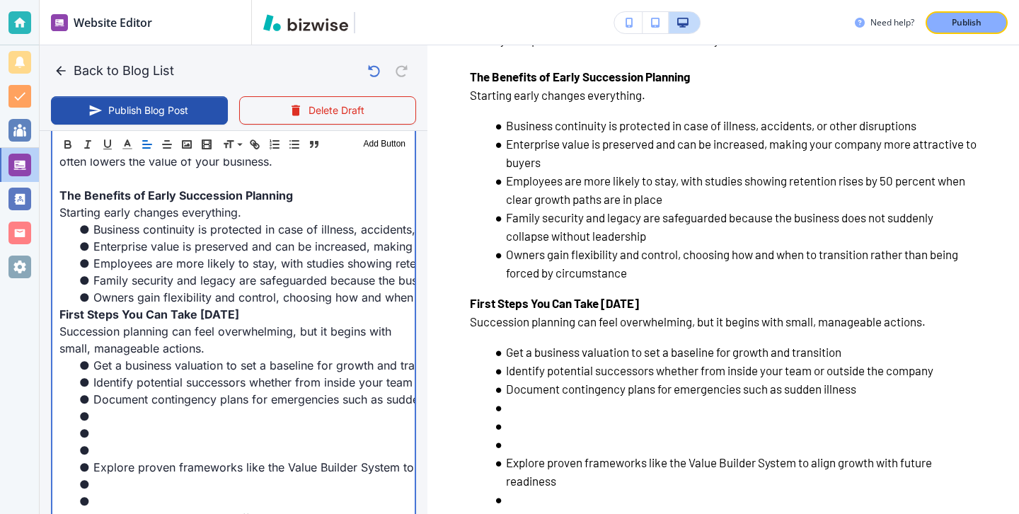
click at [109, 453] on li at bounding box center [241, 450] width 331 height 17
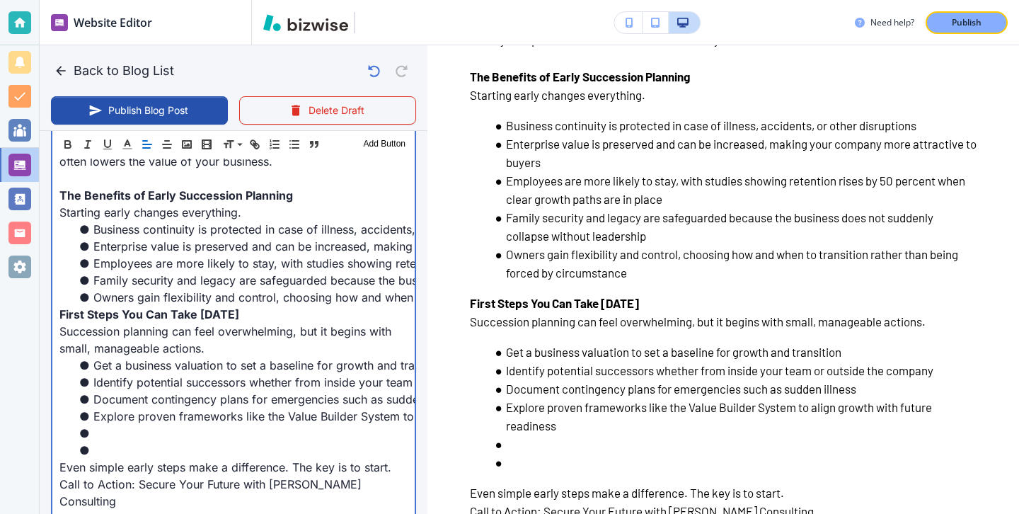
click at [105, 454] on li at bounding box center [241, 450] width 331 height 17
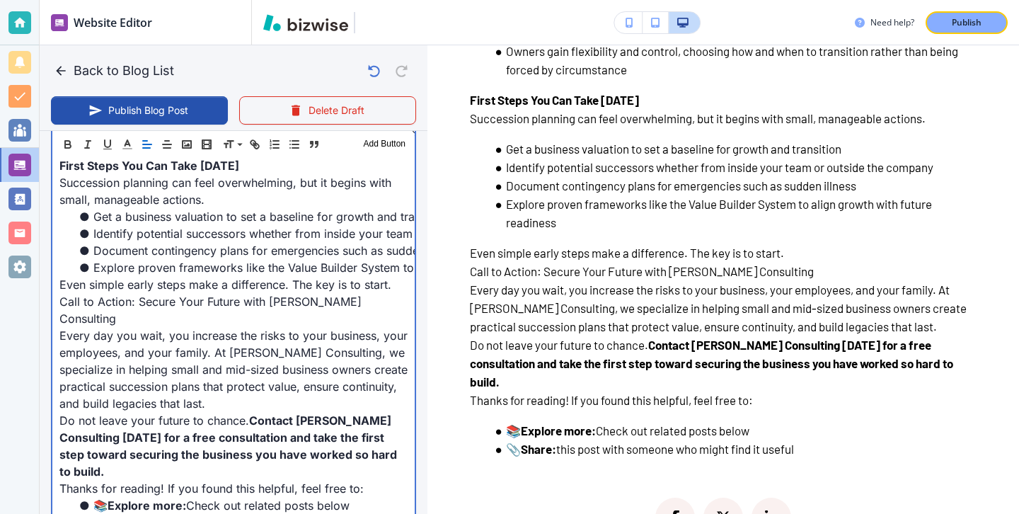
scroll to position [1338, 0]
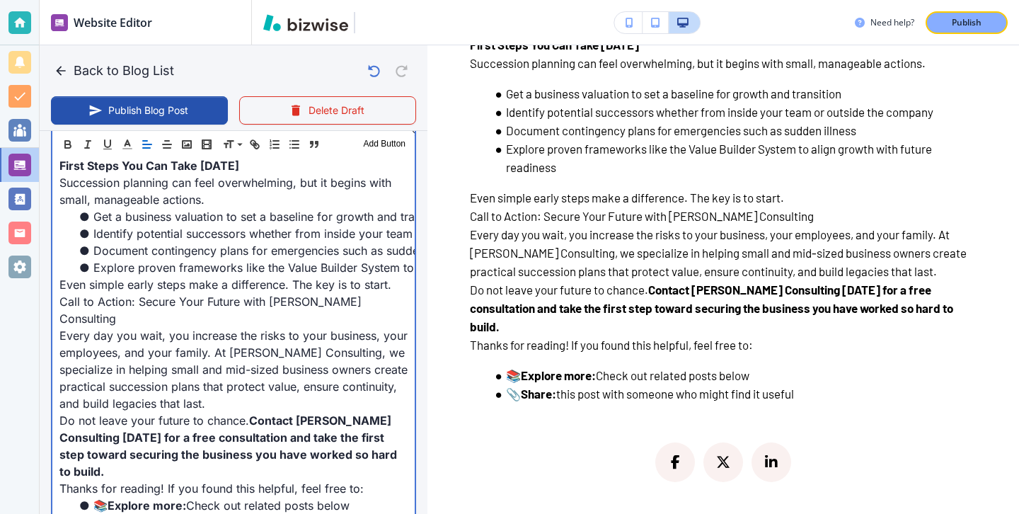
click at [393, 289] on p "Even simple early steps make a difference. The key is to start." at bounding box center [233, 284] width 348 height 17
type input "[DATE] 02:41 PM"
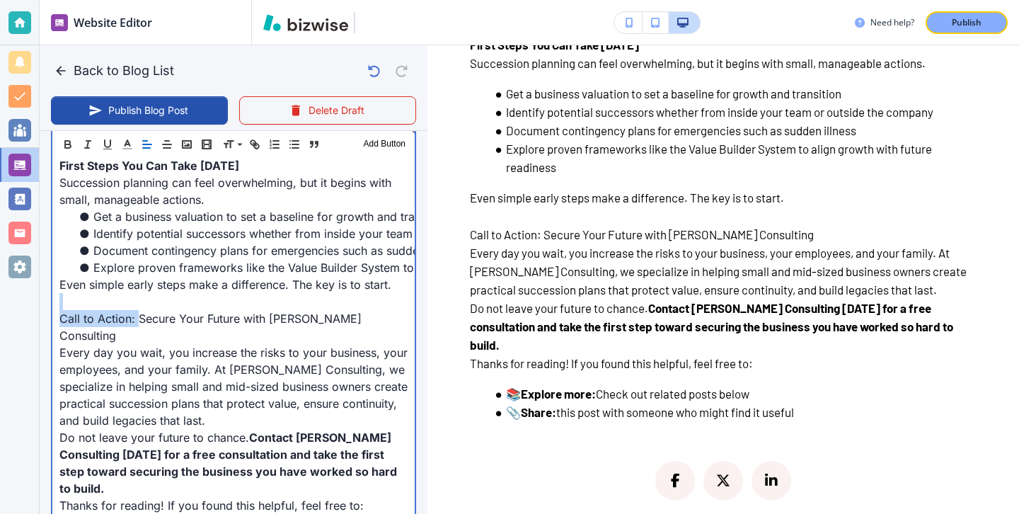
drag, startPoint x: 136, startPoint y: 323, endPoint x: 52, endPoint y: 308, distance: 84.9
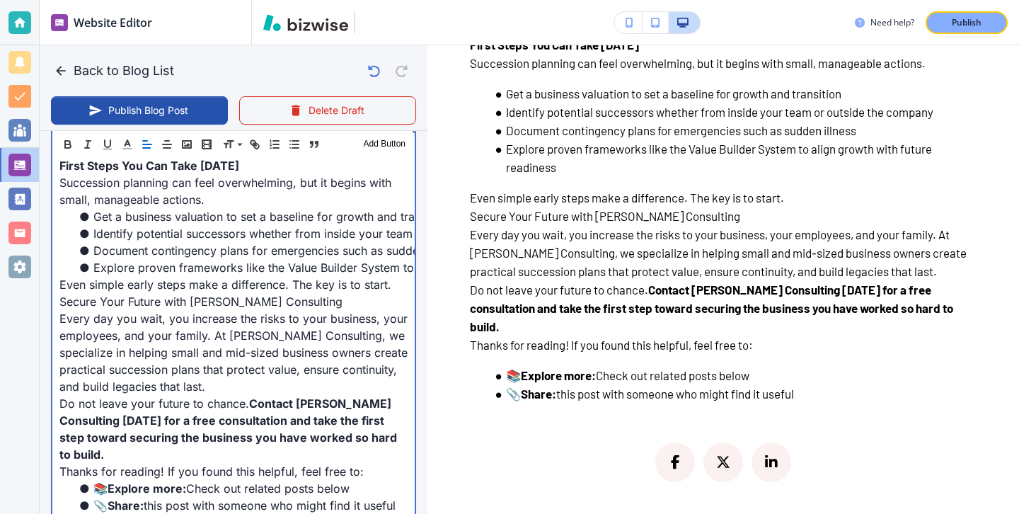
click at [398, 284] on p "Even simple early steps make a difference. The key is to start." at bounding box center [233, 284] width 348 height 17
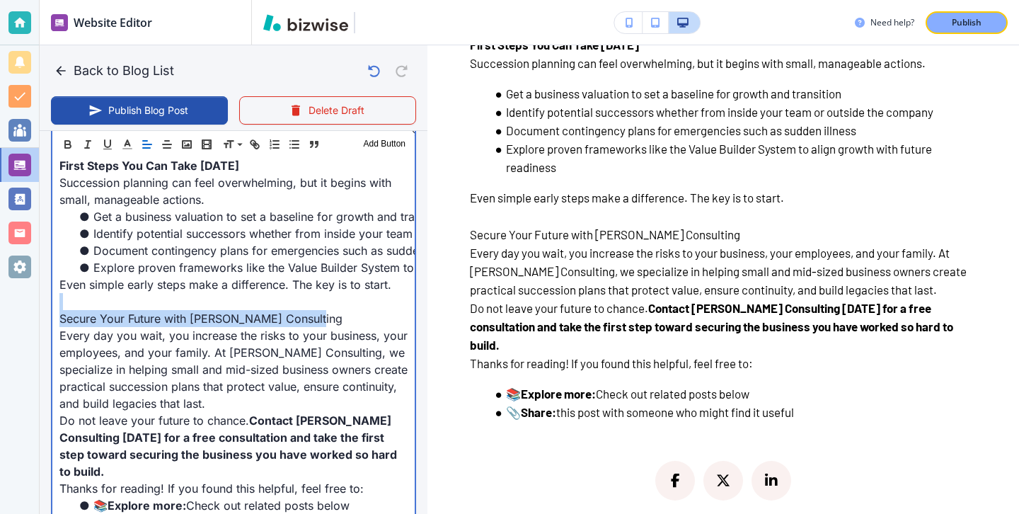
drag, startPoint x: 376, startPoint y: 309, endPoint x: 362, endPoint y: 318, distance: 17.3
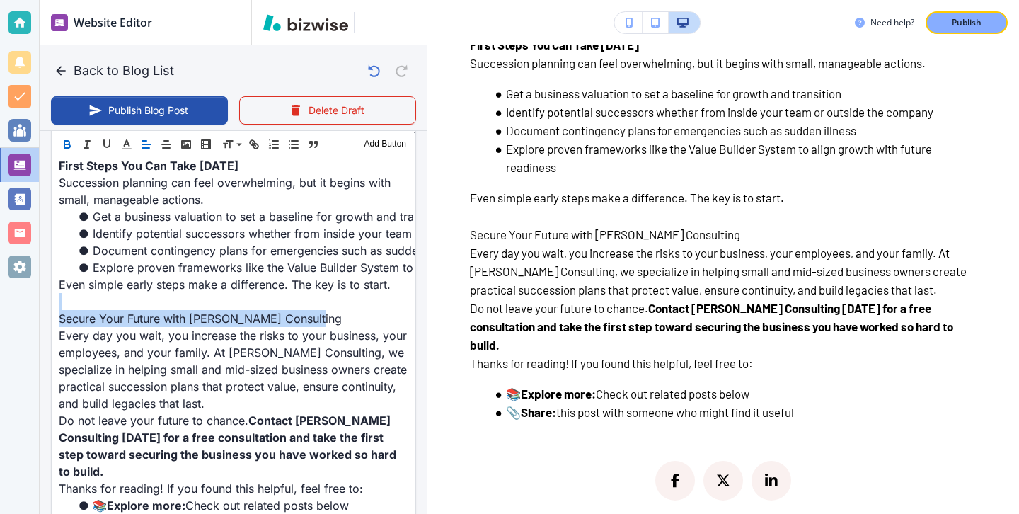
click at [67, 138] on icon "button" at bounding box center [67, 144] width 13 height 13
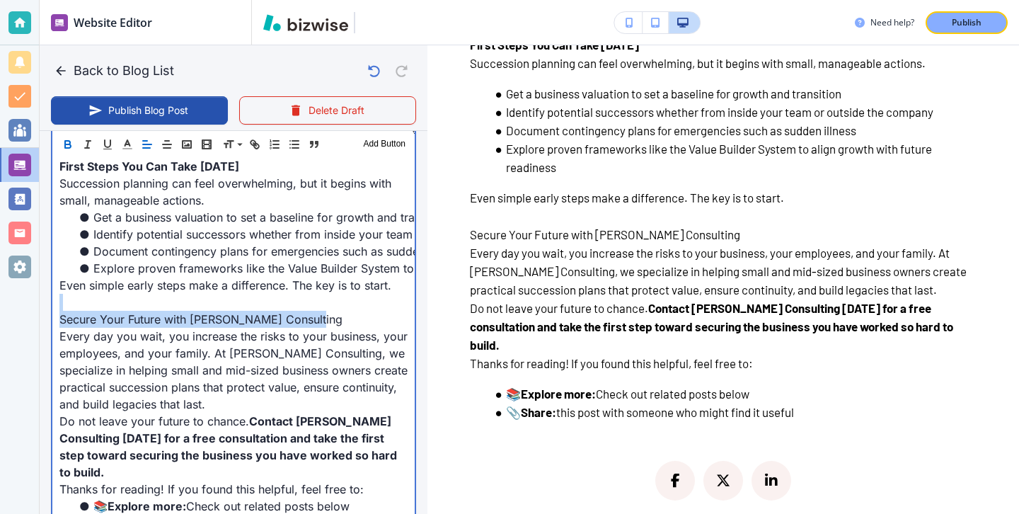
scroll to position [1388, 0]
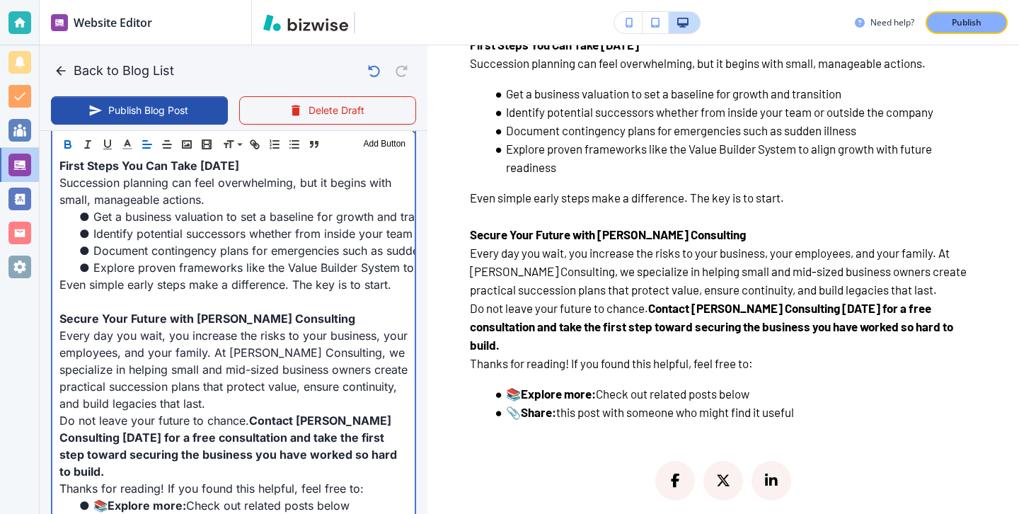
click at [136, 372] on p "Every day you wait, you increase the risks to your business, your employees, an…" at bounding box center [233, 369] width 348 height 85
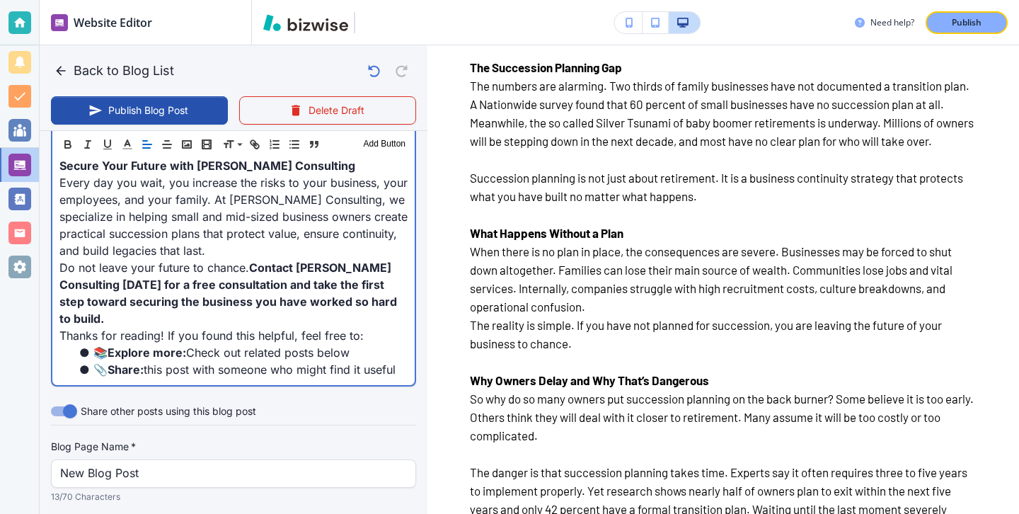
scroll to position [0, 0]
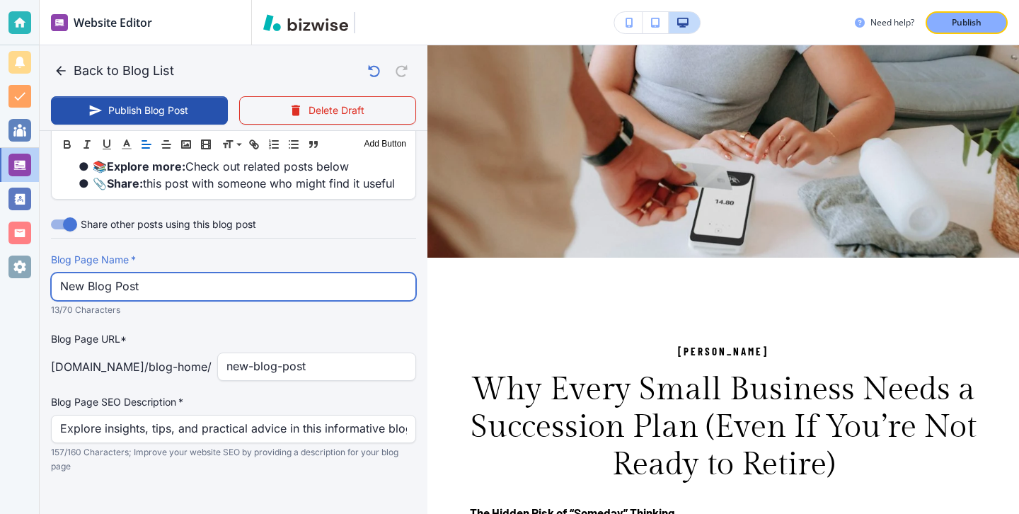
click at [266, 292] on input "New Blog Post" at bounding box center [233, 286] width 347 height 27
click at [266, 292] on input "New Blog Post" at bounding box center [233, 287] width 347 height 27
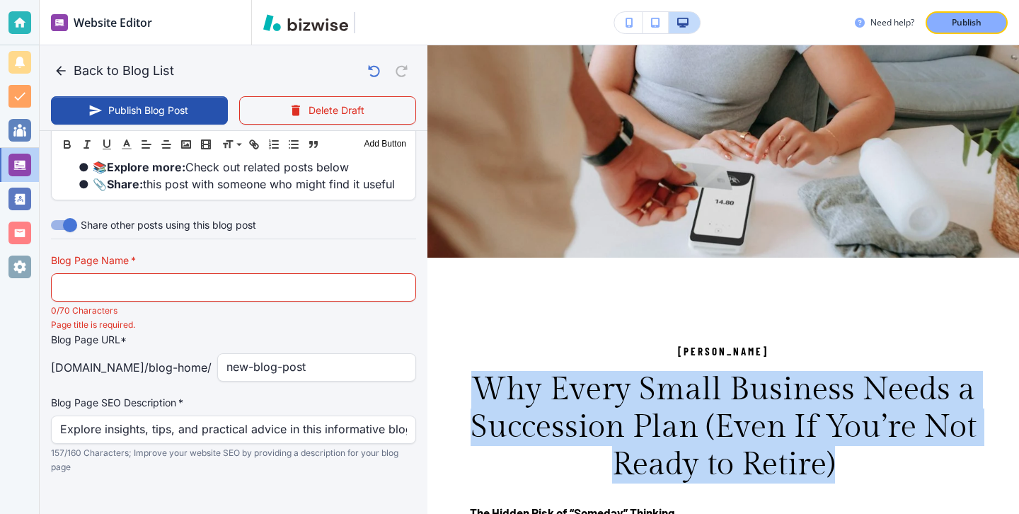
drag, startPoint x: 876, startPoint y: 464, endPoint x: 473, endPoint y: 382, distance: 410.8
click at [473, 382] on h3 "Why Every Small Business Needs a Succession Plan (Even If You’re Not Ready to R…" at bounding box center [723, 427] width 507 height 113
copy h3 "Why Every Small Business Needs a Succession Plan (Even If You’re Not Ready to R…"
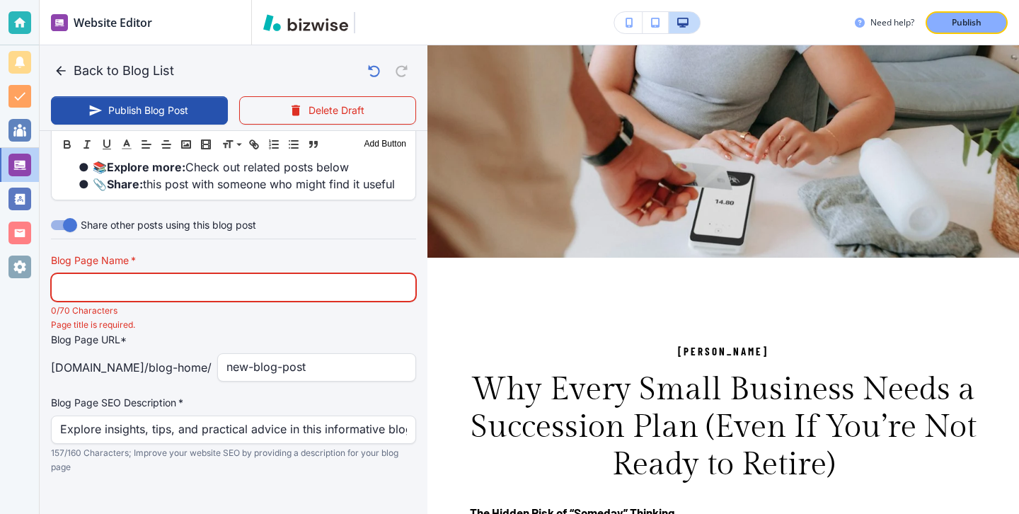
click at [322, 285] on input "text" at bounding box center [233, 287] width 347 height 27
paste input "Why Every Small Business Needs a Succession Plan (Even If You’re Not R"
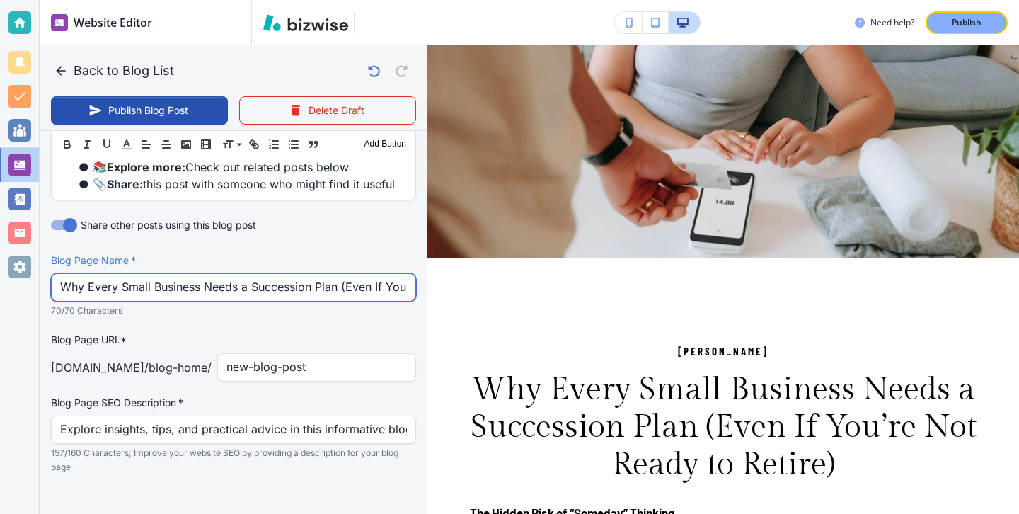
scroll to position [0, 46]
type input "Why Every Small Business Needs a Succession Plan (Even If You’re Not R"
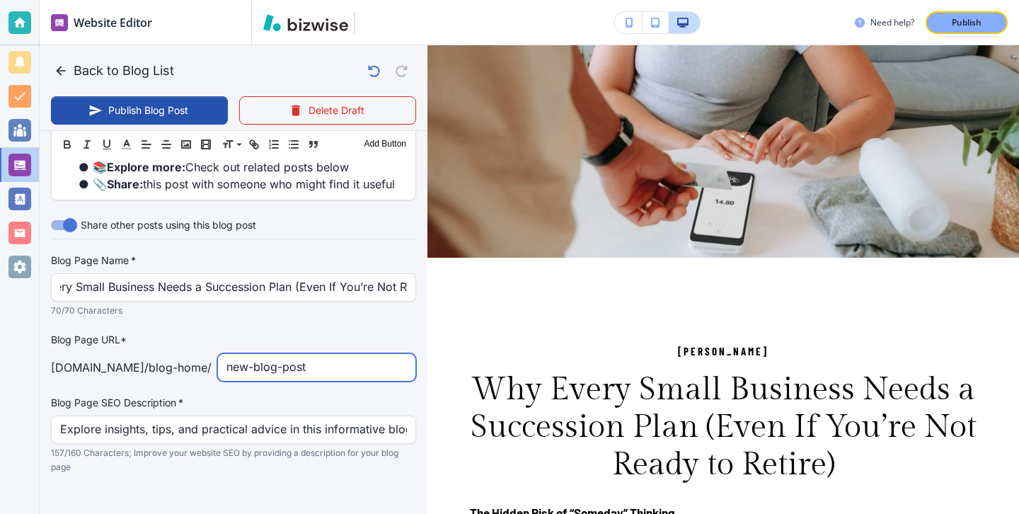
scroll to position [0, 0]
click at [344, 360] on input "new-blog-post" at bounding box center [316, 367] width 180 height 27
click at [345, 360] on input "new-blog-post" at bounding box center [316, 367] width 180 height 27
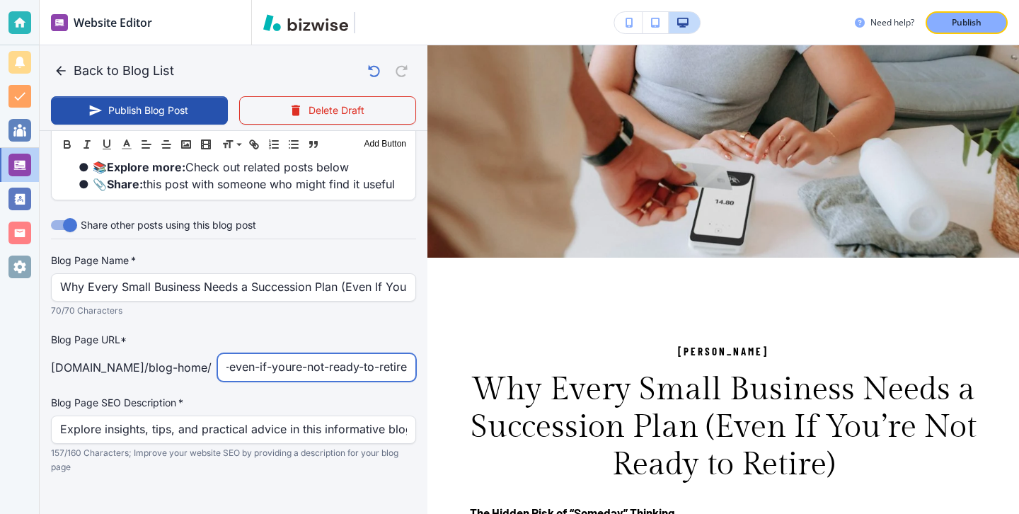
type input "why-every-small-business-needs-a-succession-plan-even-if-youre-not-ready-to-ret…"
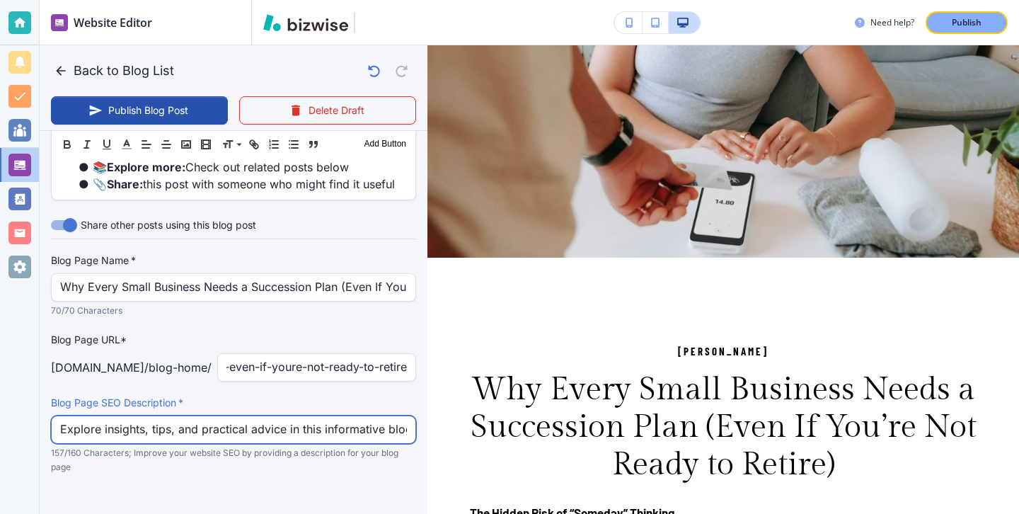
click at [306, 427] on input "Explore insights, tips, and practical advice in this informative blog post. Dis…" at bounding box center [233, 429] width 347 height 27
click at [306, 428] on input "Explore insights, tips, and practical advice in this informative blog post. Dis…" at bounding box center [233, 429] width 347 height 27
type input "[DATE] 02:42 PM"
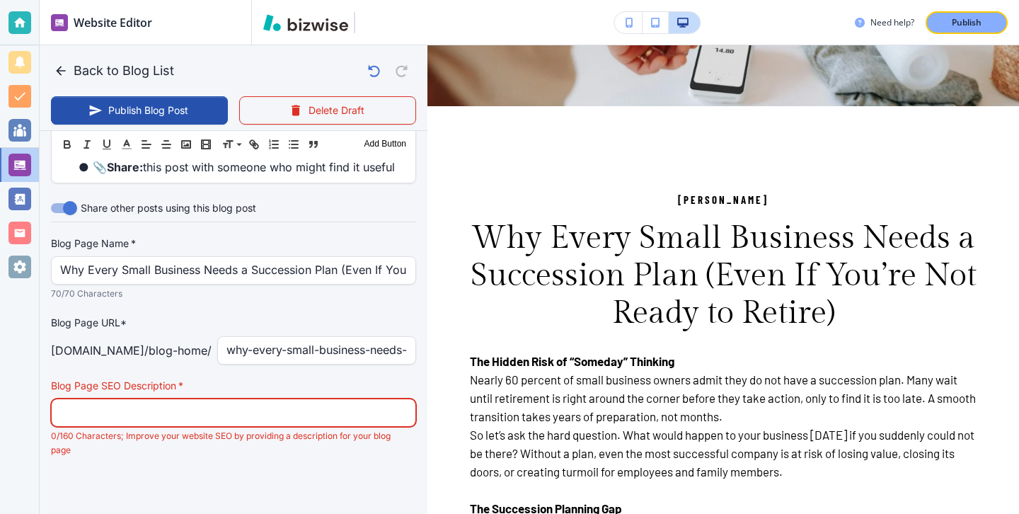
scroll to position [184, 0]
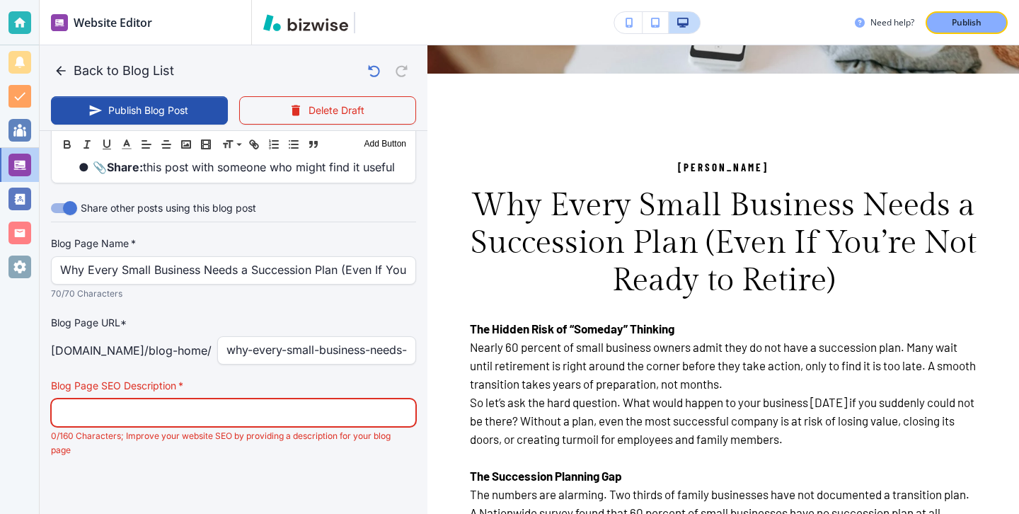
paste input "Most small business owners wait too long to plan their exit. Learn why early su…"
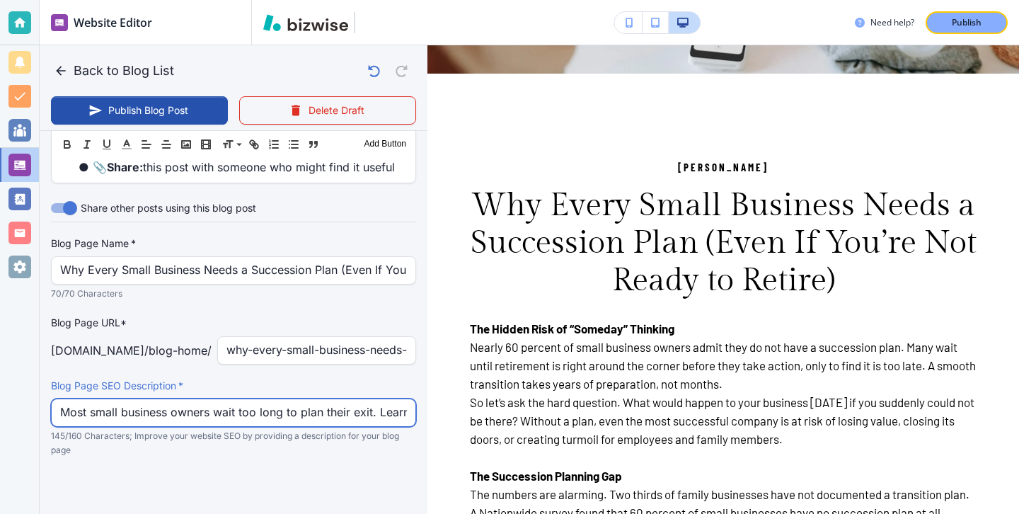
scroll to position [0, 433]
type input "Most small business owners wait too long to plan their exit. Learn why early su…"
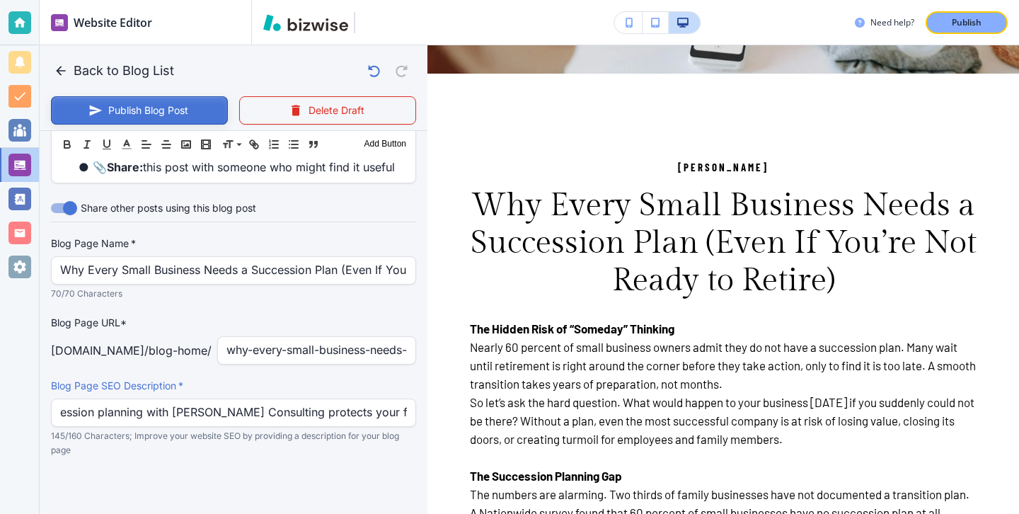
click at [140, 115] on button "Publish Blog Post" at bounding box center [139, 110] width 177 height 28
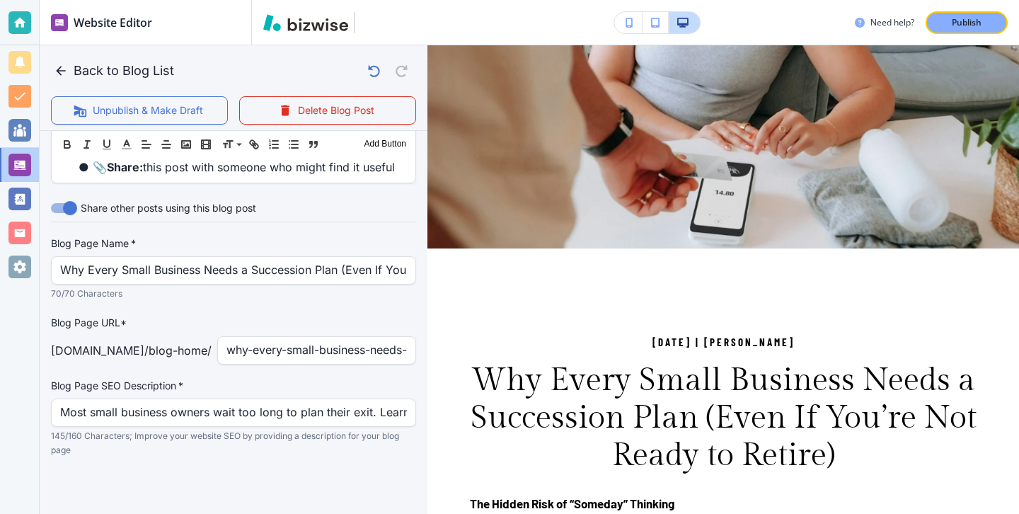
scroll to position [0, 0]
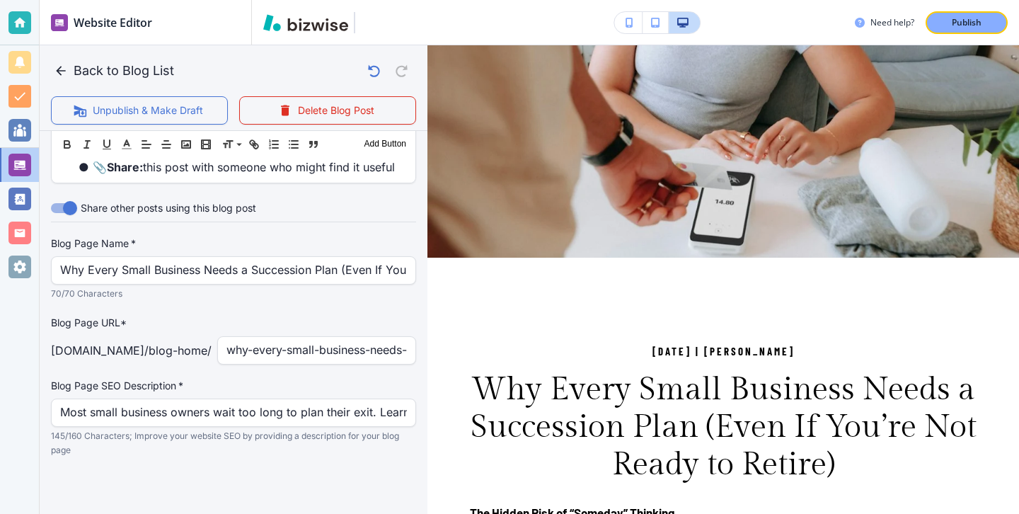
click at [64, 79] on button "Back to Blog List" at bounding box center [115, 71] width 129 height 28
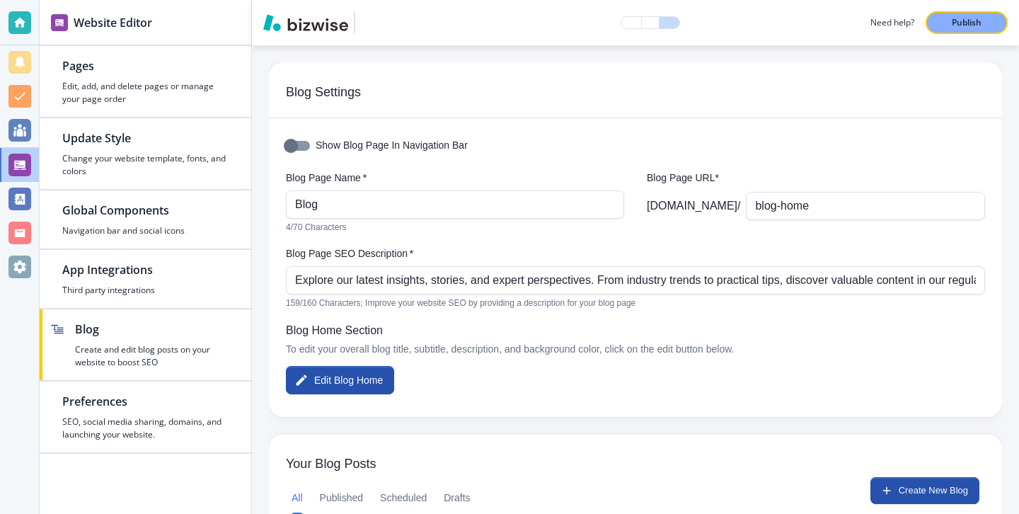
scroll to position [116, 0]
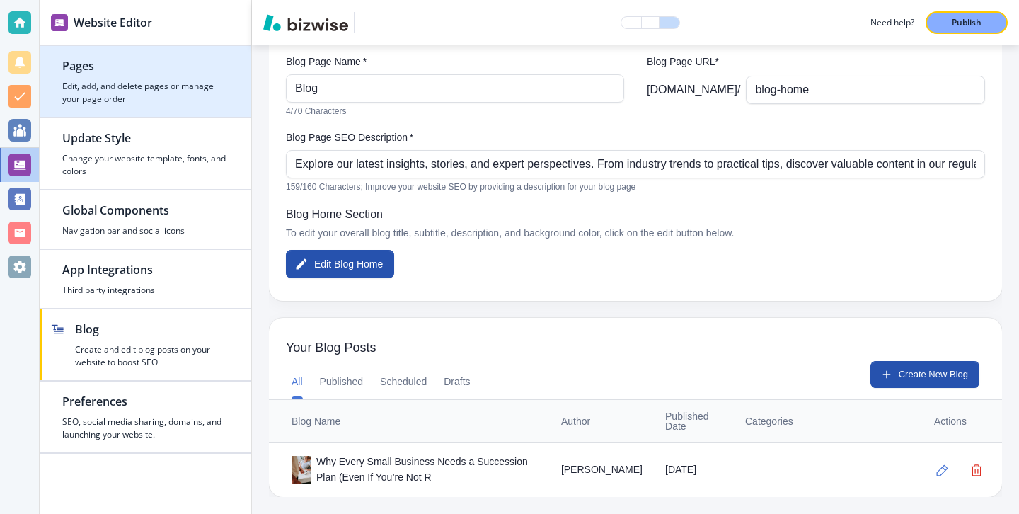
click at [194, 97] on h4 "Edit, add, and delete pages or manage your page order" at bounding box center [145, 92] width 166 height 25
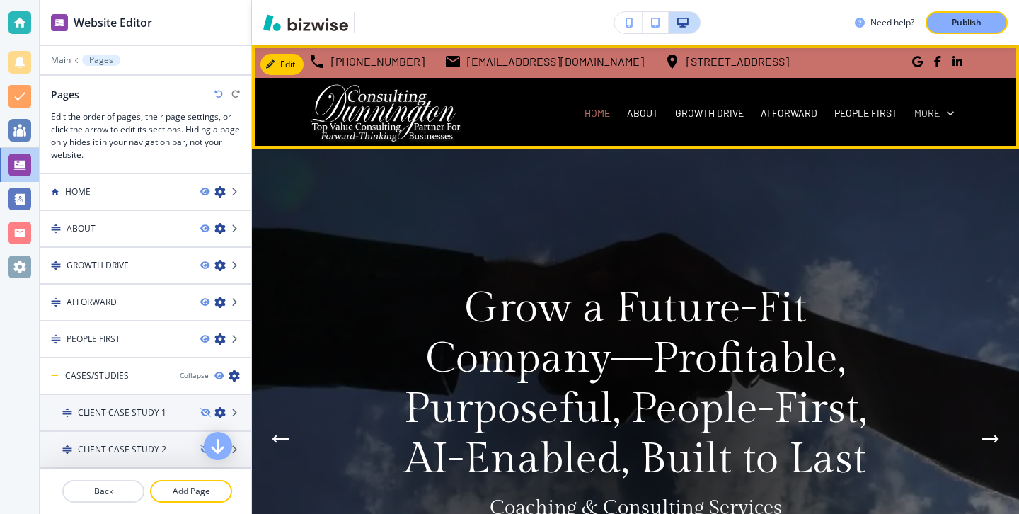
click at [952, 116] on icon at bounding box center [950, 113] width 14 height 14
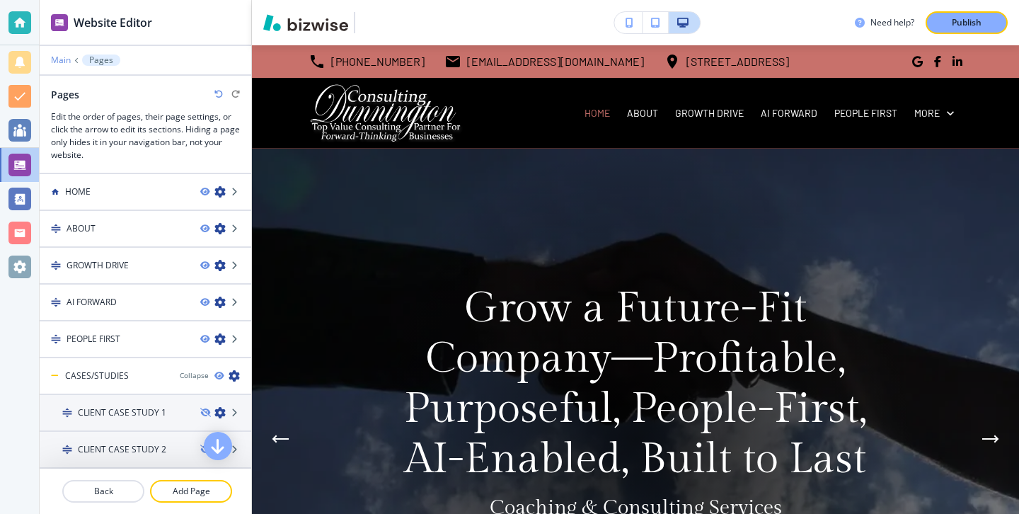
click at [65, 58] on p "Main" at bounding box center [61, 60] width 20 height 10
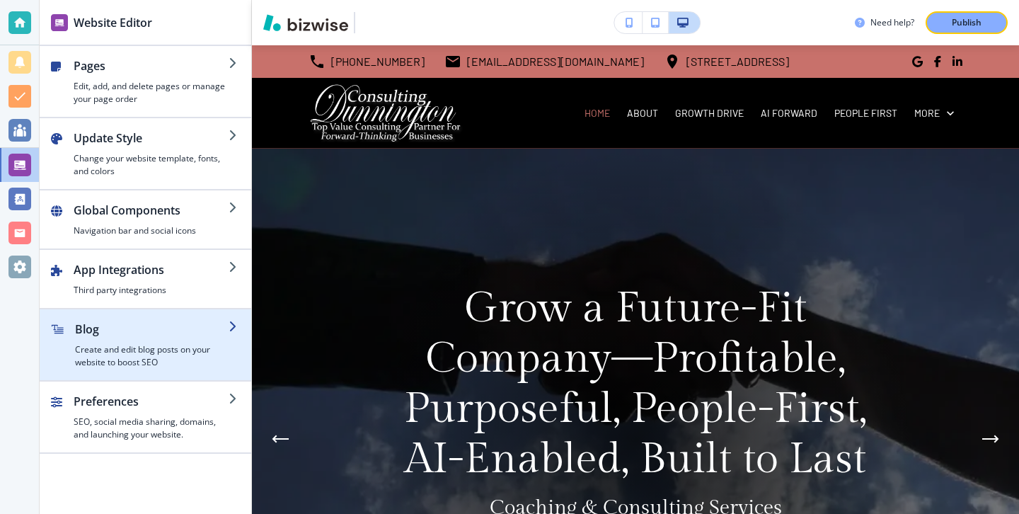
click at [100, 357] on h4 "Create and edit blog posts on your website to boost SEO" at bounding box center [152, 355] width 154 height 25
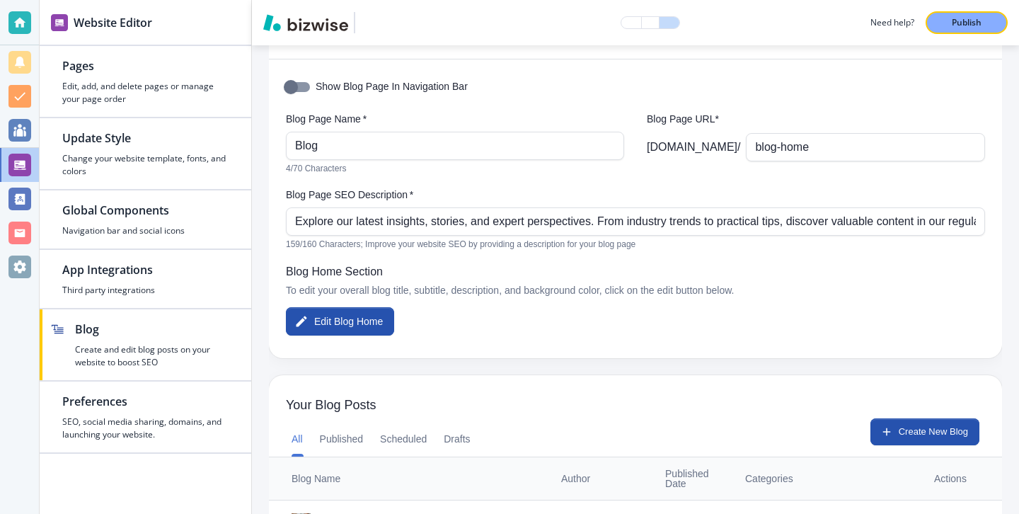
scroll to position [0, 0]
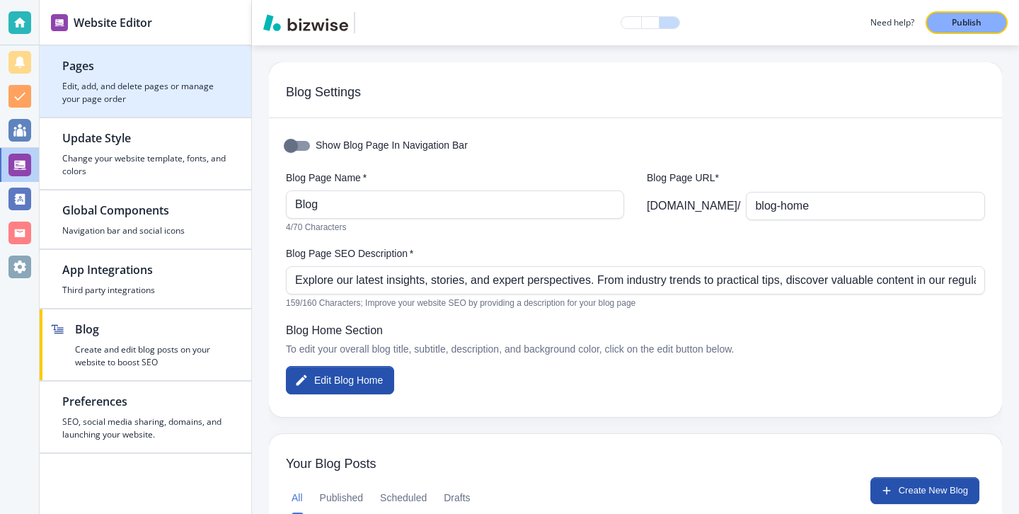
click at [216, 69] on h2 "Pages" at bounding box center [145, 65] width 166 height 17
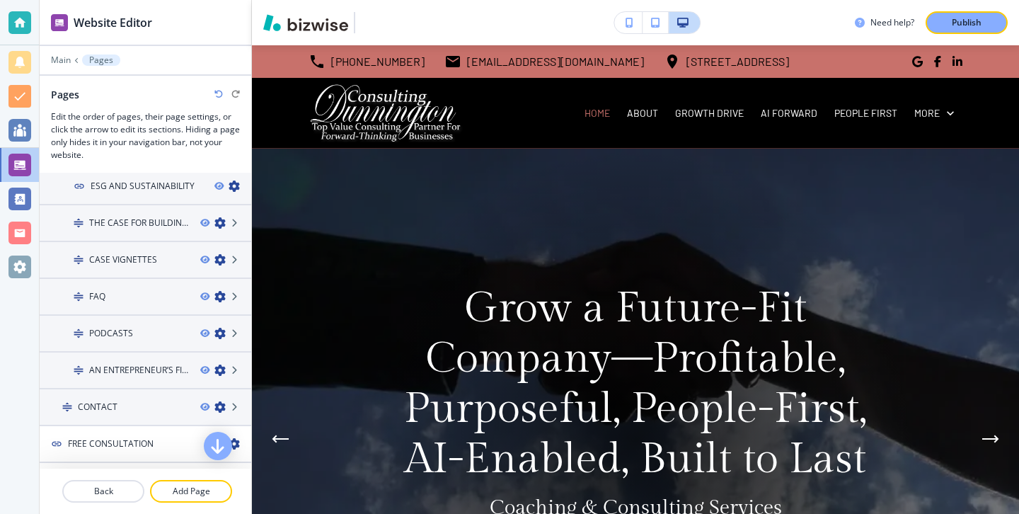
scroll to position [846, 0]
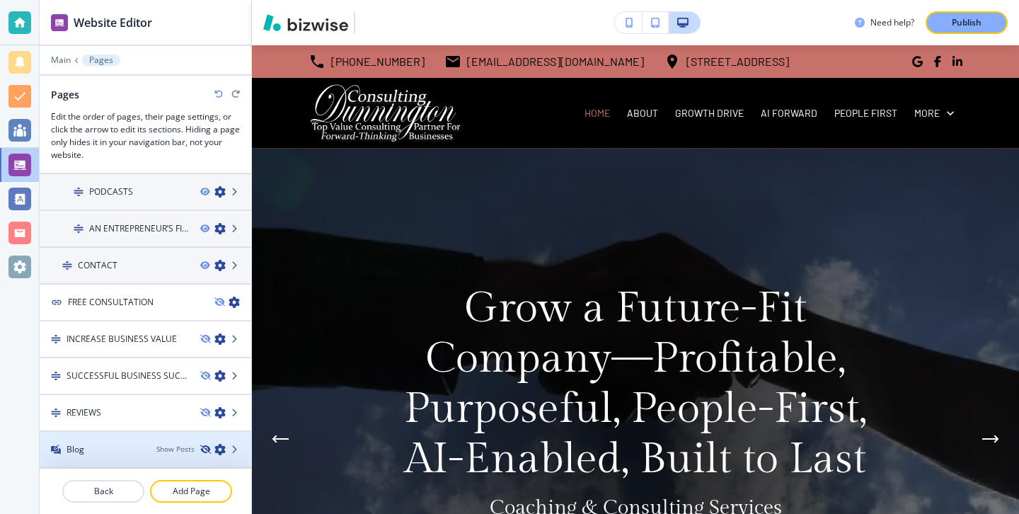
click at [209, 451] on icon "button" at bounding box center [204, 449] width 8 height 8
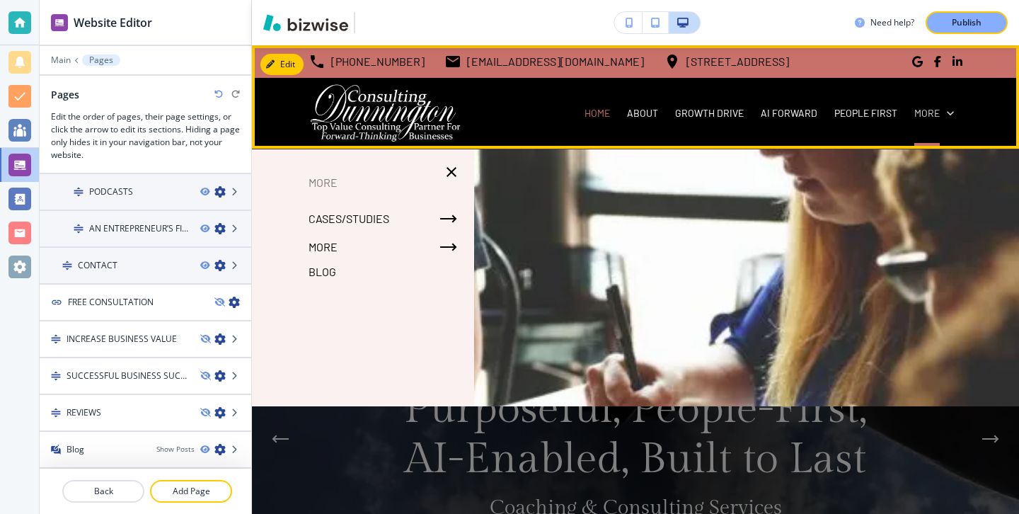
click at [945, 108] on icon at bounding box center [950, 113] width 14 height 14
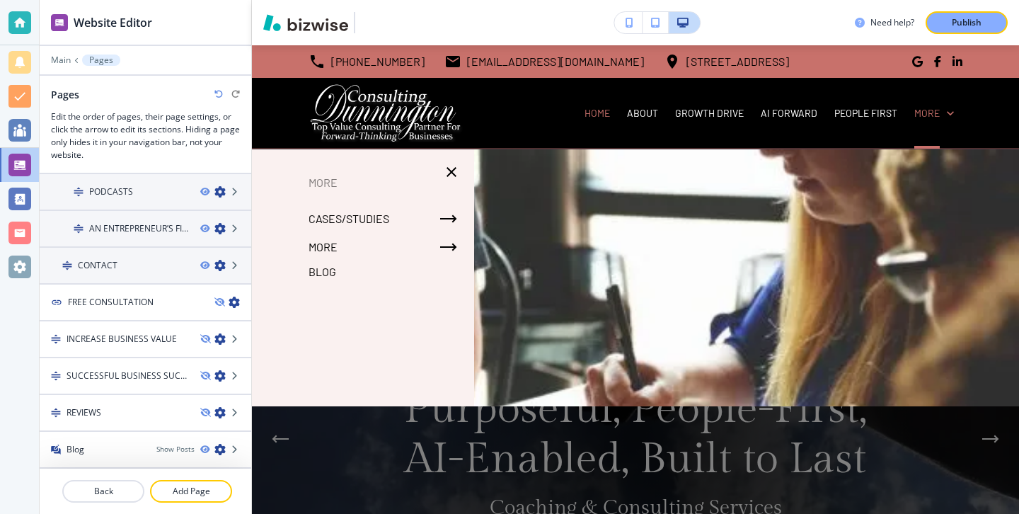
click at [335, 279] on p "Blog" at bounding box center [323, 271] width 28 height 21
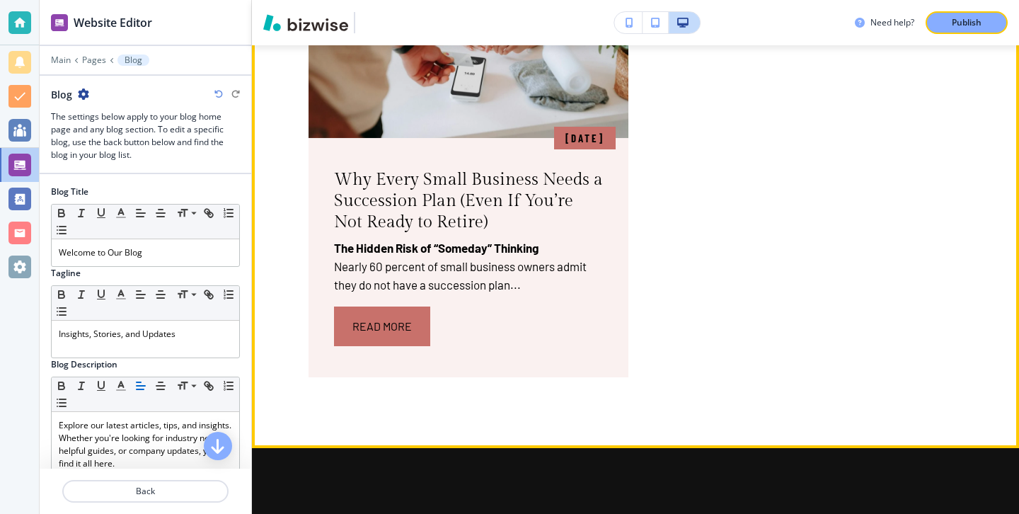
scroll to position [447, 0]
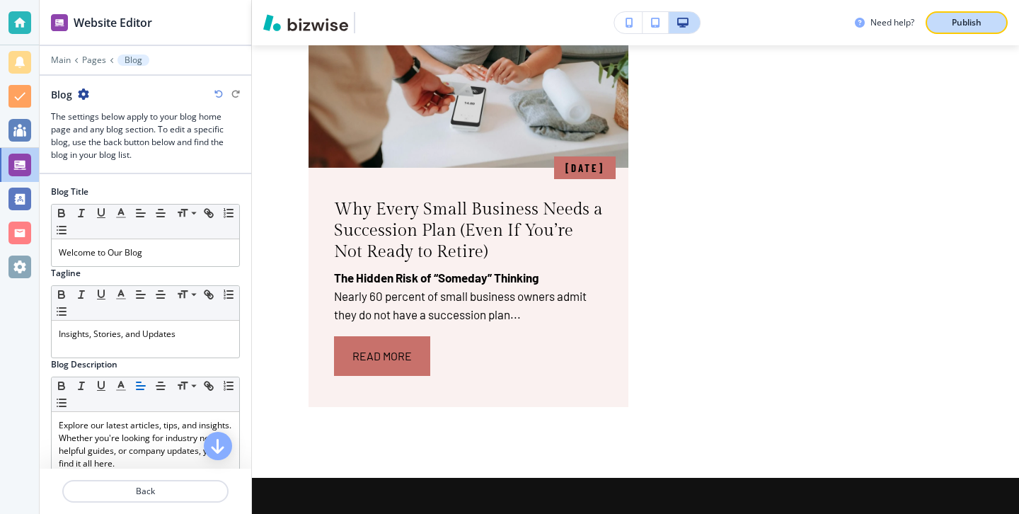
click at [958, 22] on p "Publish" at bounding box center [967, 22] width 30 height 13
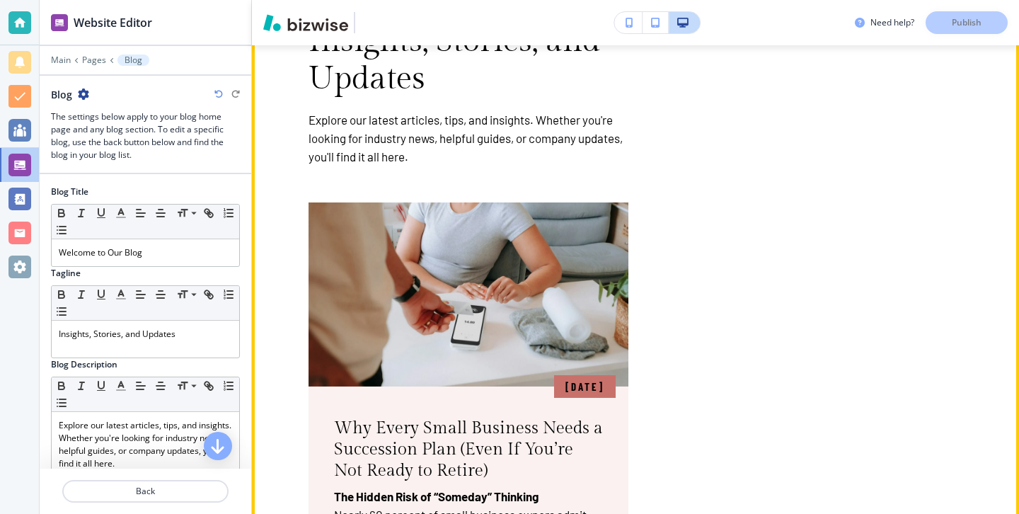
scroll to position [0, 0]
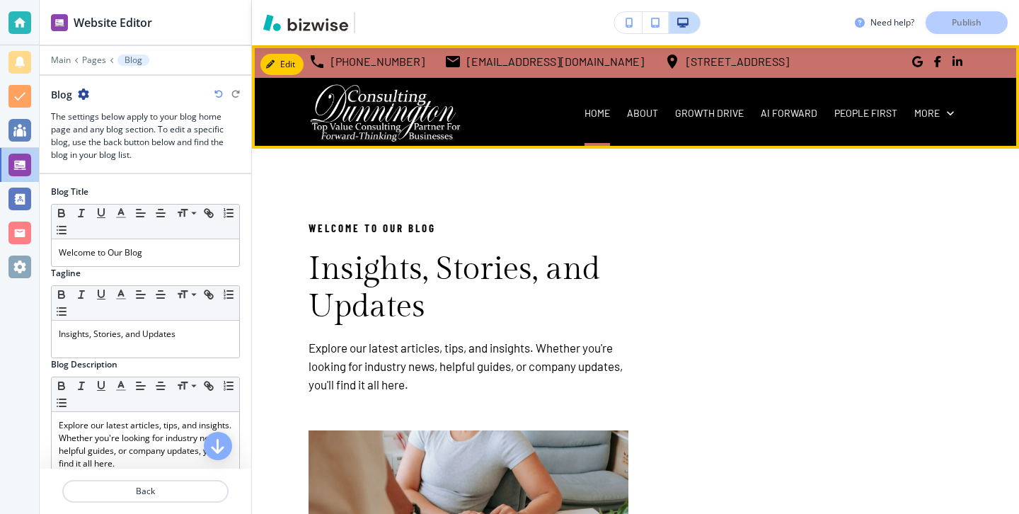
click at [616, 120] on div "HOME" at bounding box center [597, 113] width 42 height 14
click at [609, 119] on p "HOME" at bounding box center [597, 113] width 25 height 14
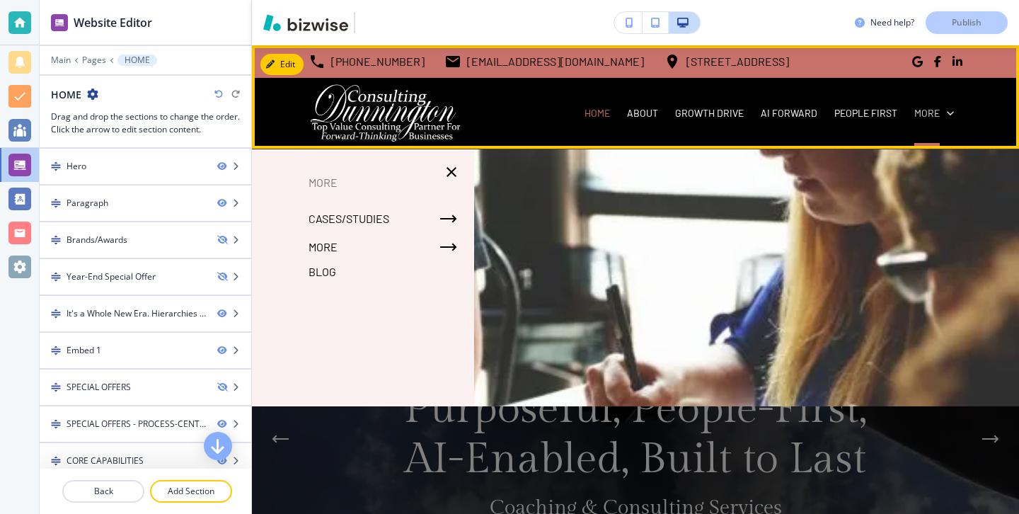
click at [928, 112] on p "More" at bounding box center [926, 113] width 25 height 14
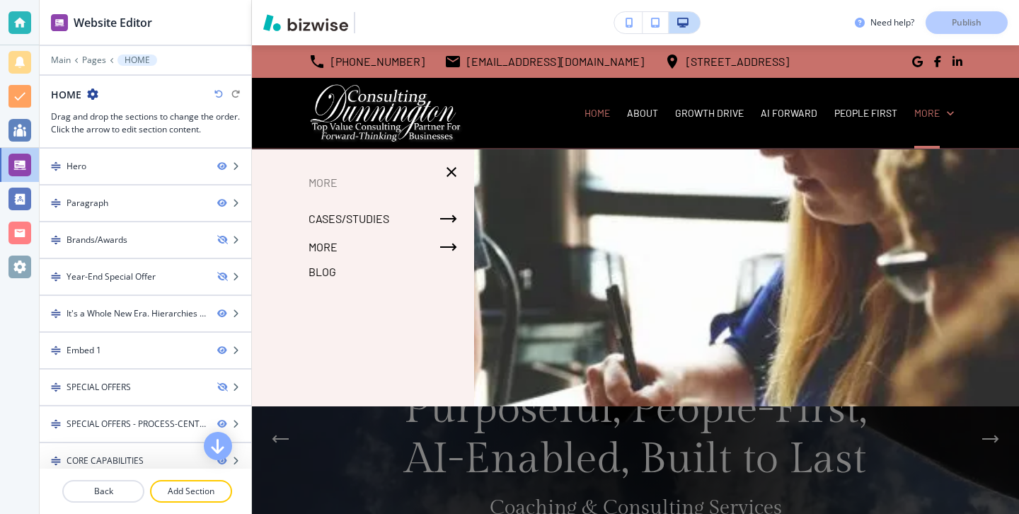
click at [333, 275] on p "Blog" at bounding box center [323, 271] width 28 height 21
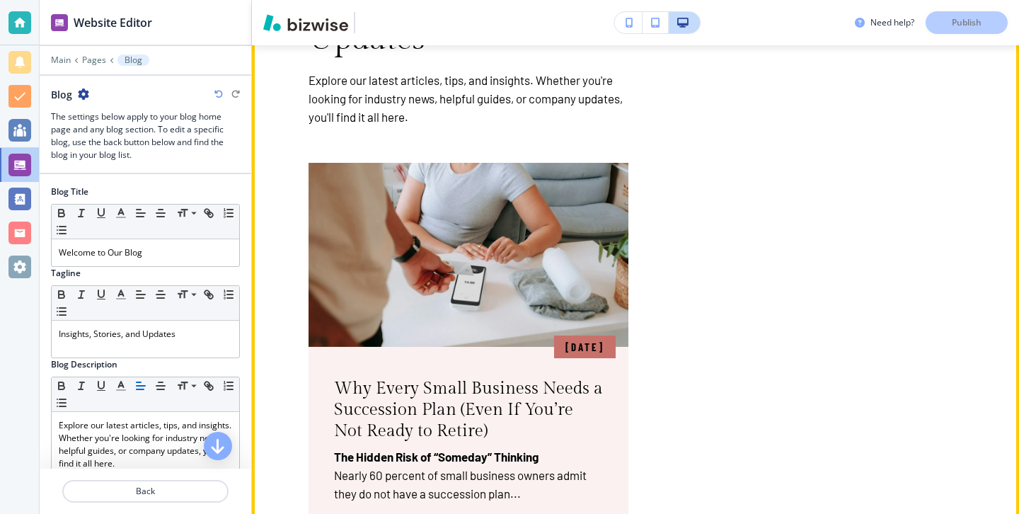
scroll to position [103, 0]
